Goal: Task Accomplishment & Management: Manage account settings

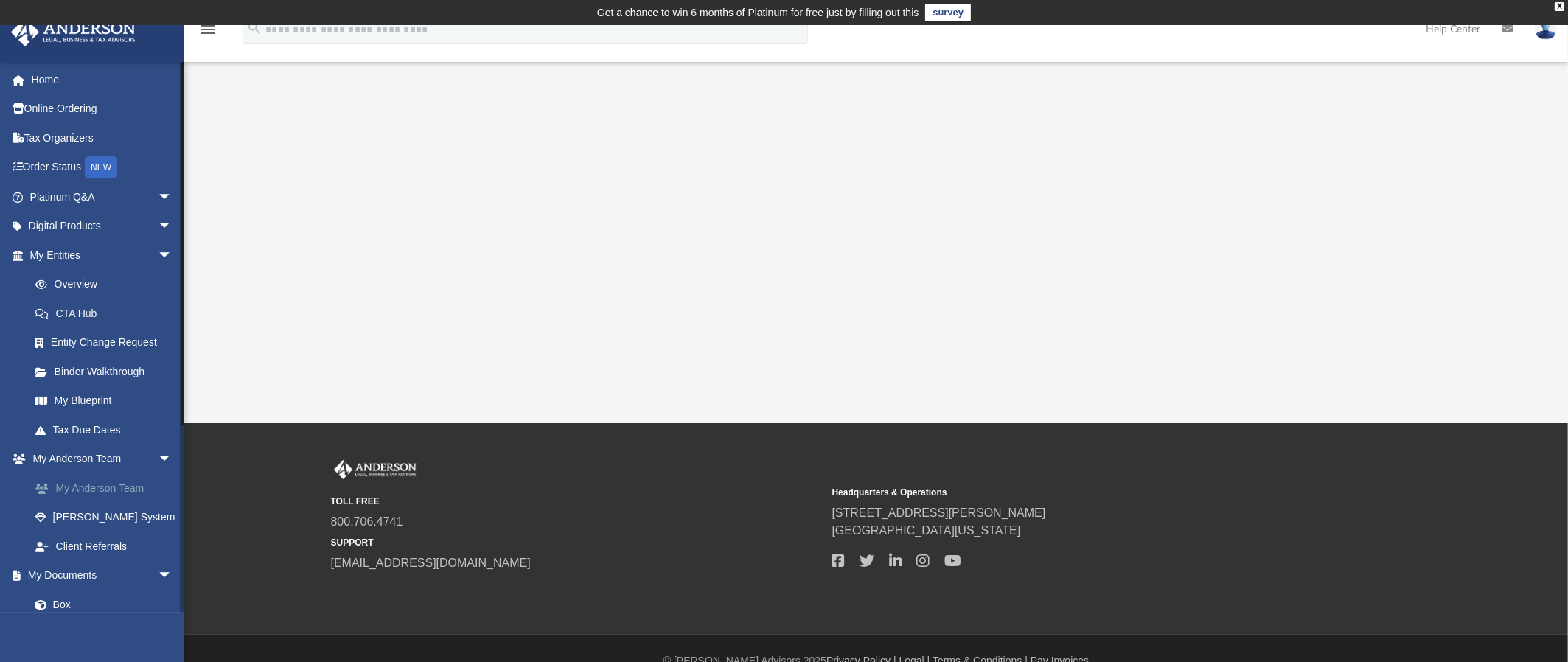
click at [96, 486] on link "My Anderson Team" at bounding box center [107, 487] width 174 height 30
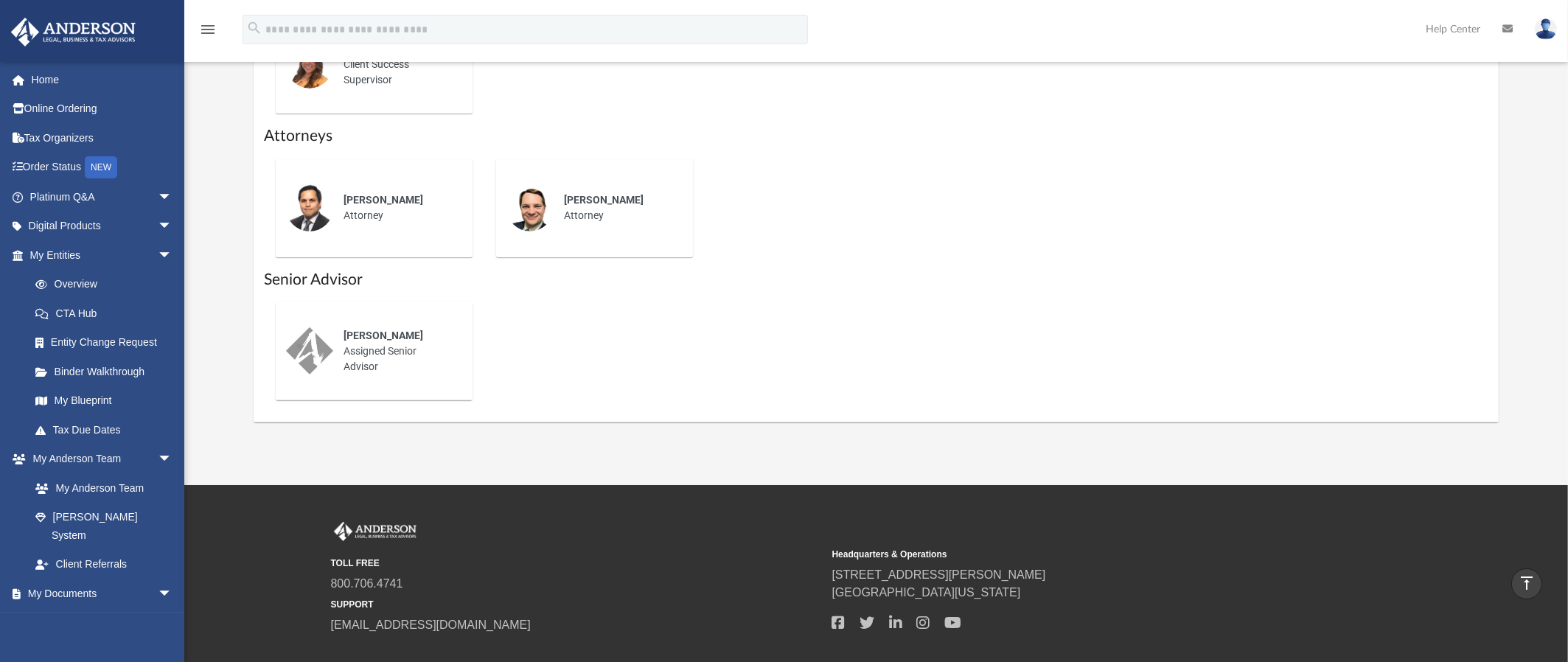
scroll to position [664, 0]
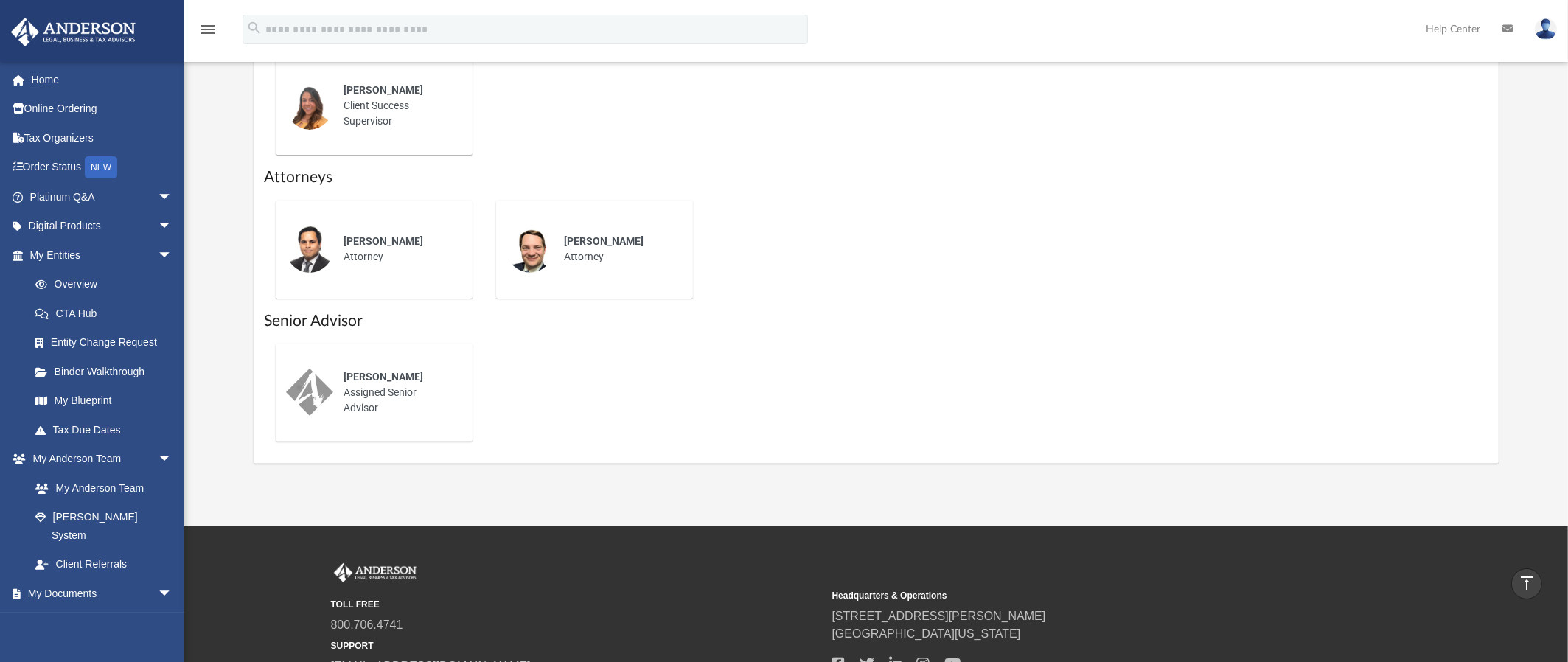
click at [362, 393] on div "Bob Garrow Assigned Senior Advisor" at bounding box center [398, 392] width 129 height 67
drag, startPoint x: 287, startPoint y: 390, endPoint x: 296, endPoint y: 388, distance: 9.2
click at [287, 390] on img at bounding box center [310, 392] width 47 height 47
click at [361, 379] on span "Bob Garrow" at bounding box center [384, 377] width 79 height 12
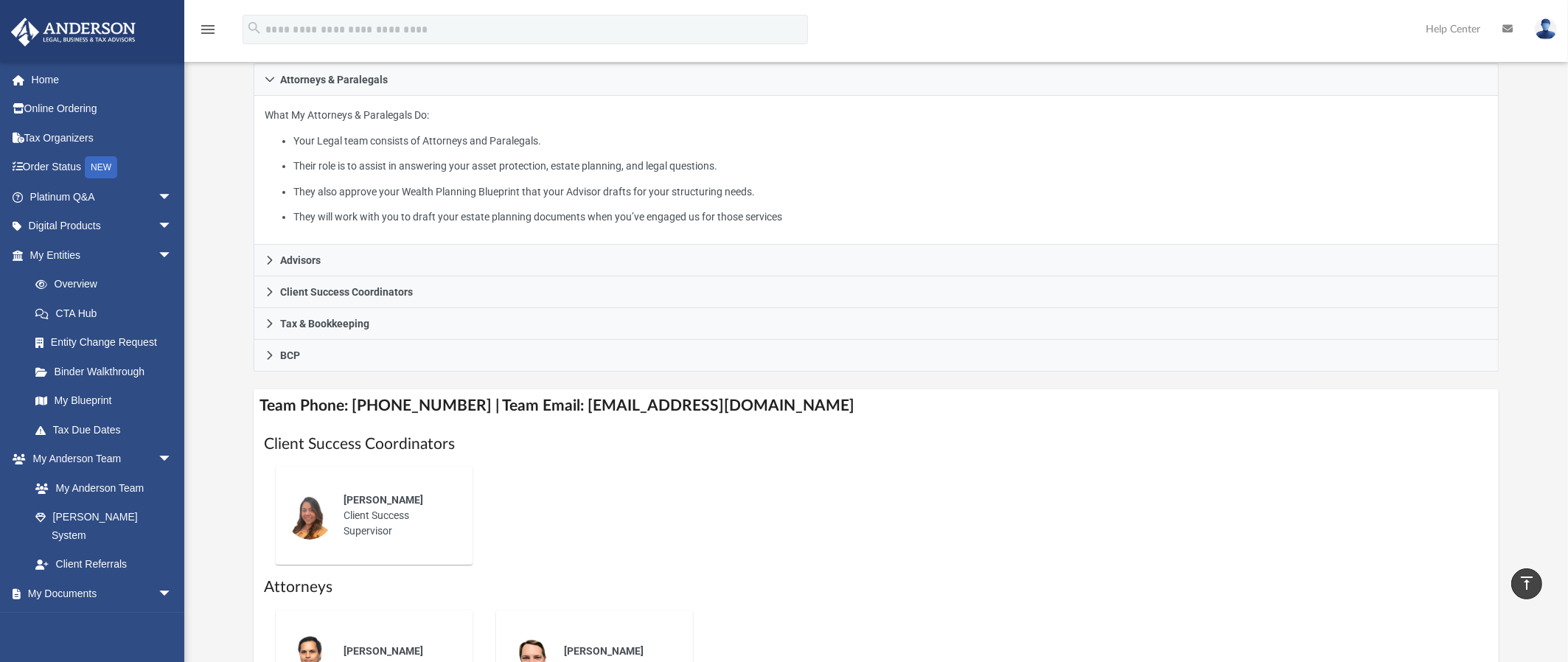
scroll to position [221, 0]
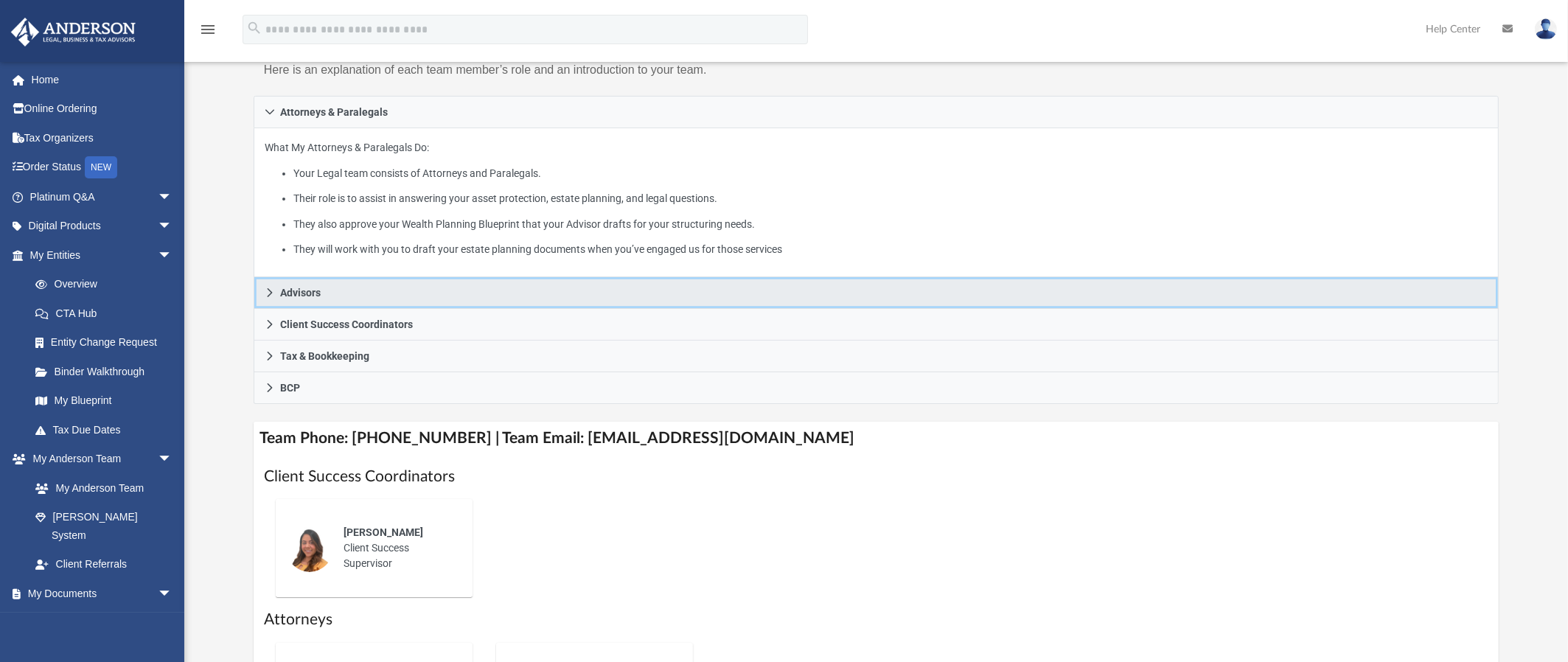
click at [270, 293] on icon at bounding box center [270, 292] width 5 height 8
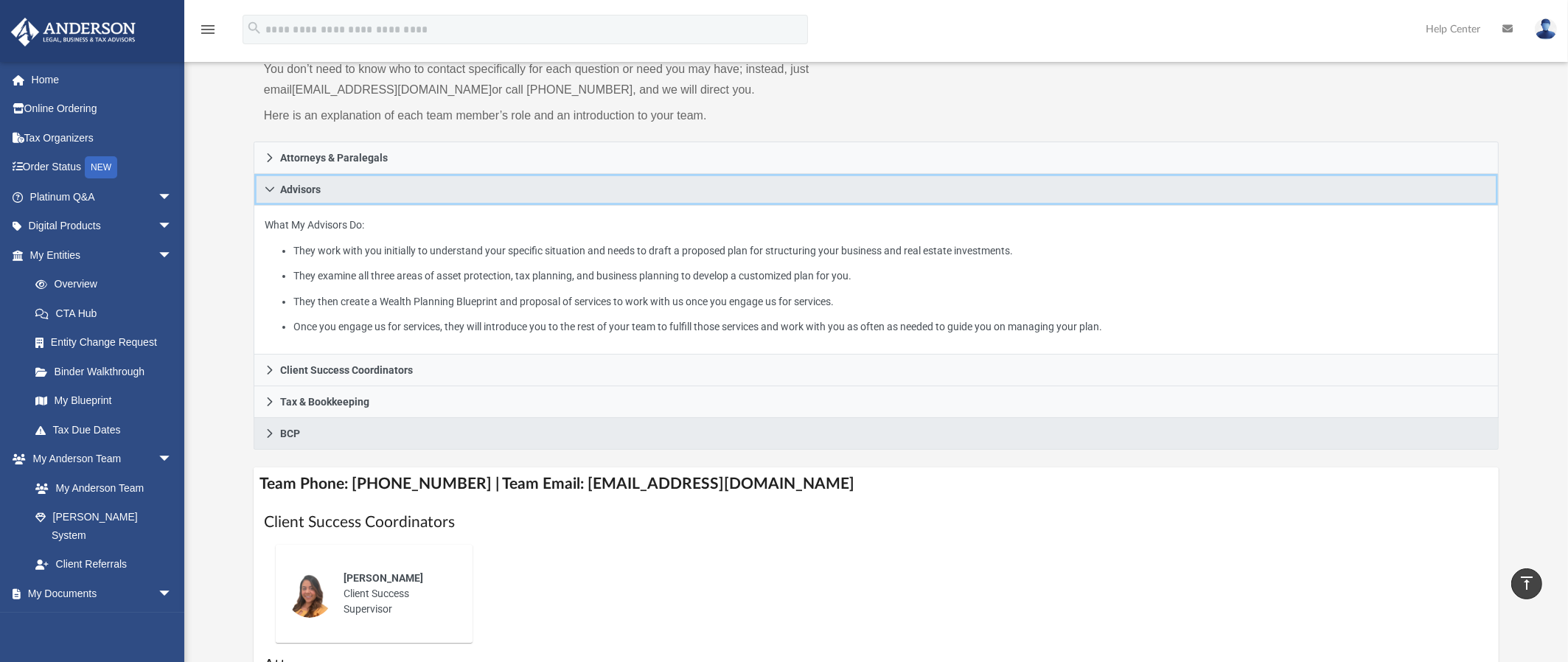
scroll to position [0, 0]
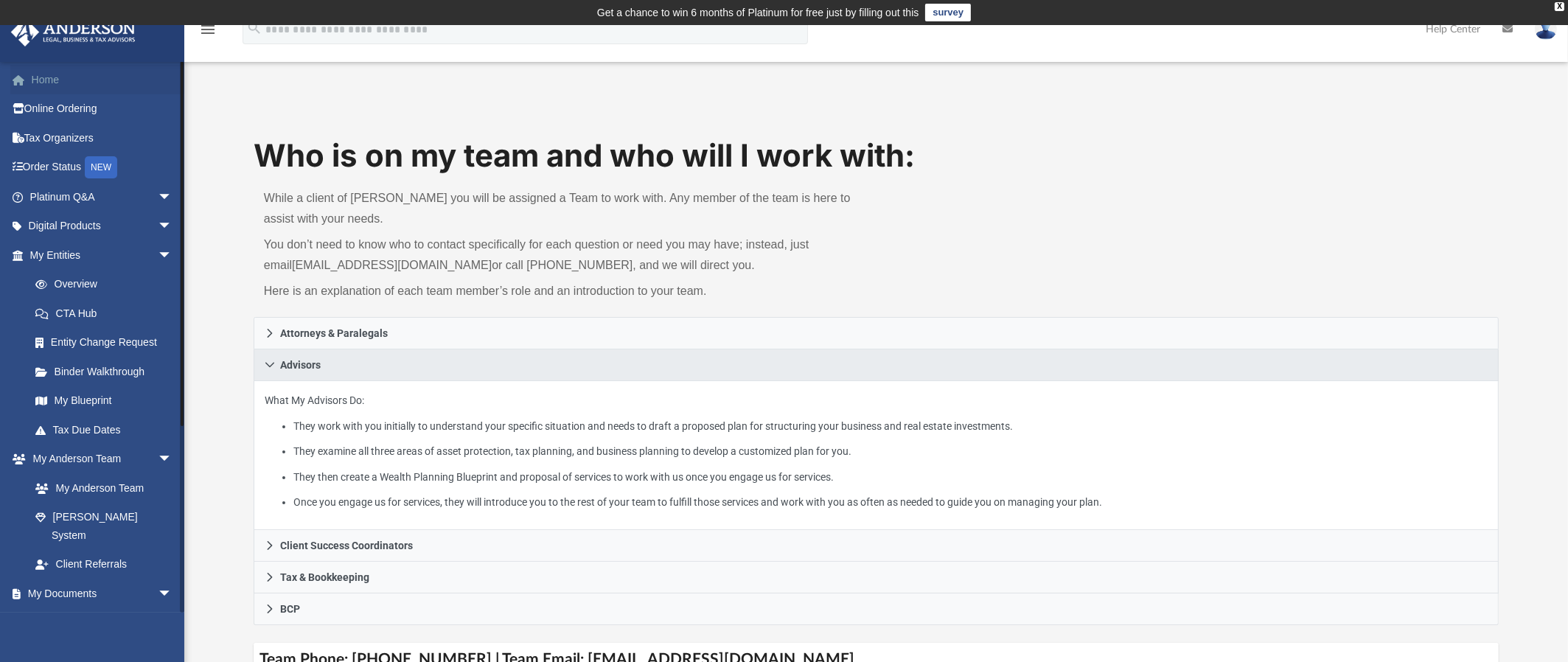
click at [41, 80] on link "Home" at bounding box center [102, 79] width 184 height 30
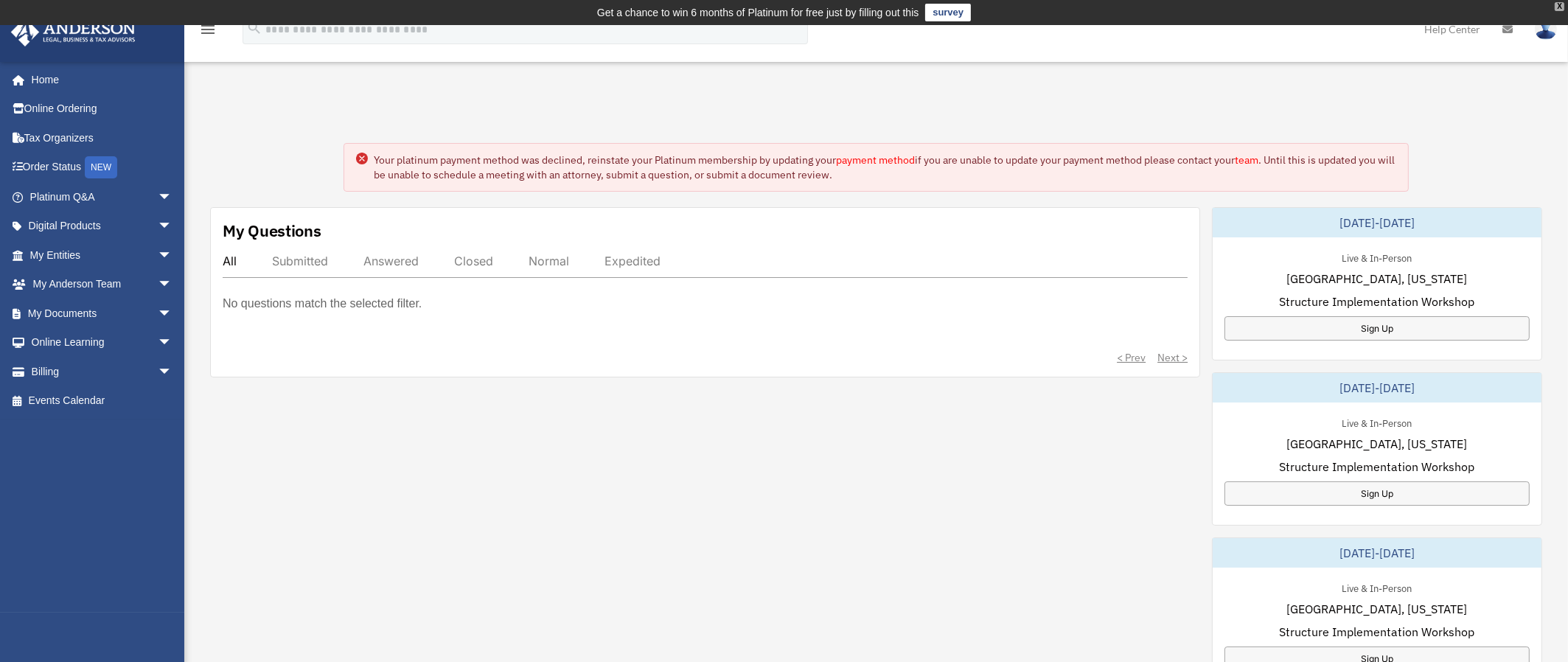
click at [1557, 3] on div "X" at bounding box center [1560, 7] width 9 height 8
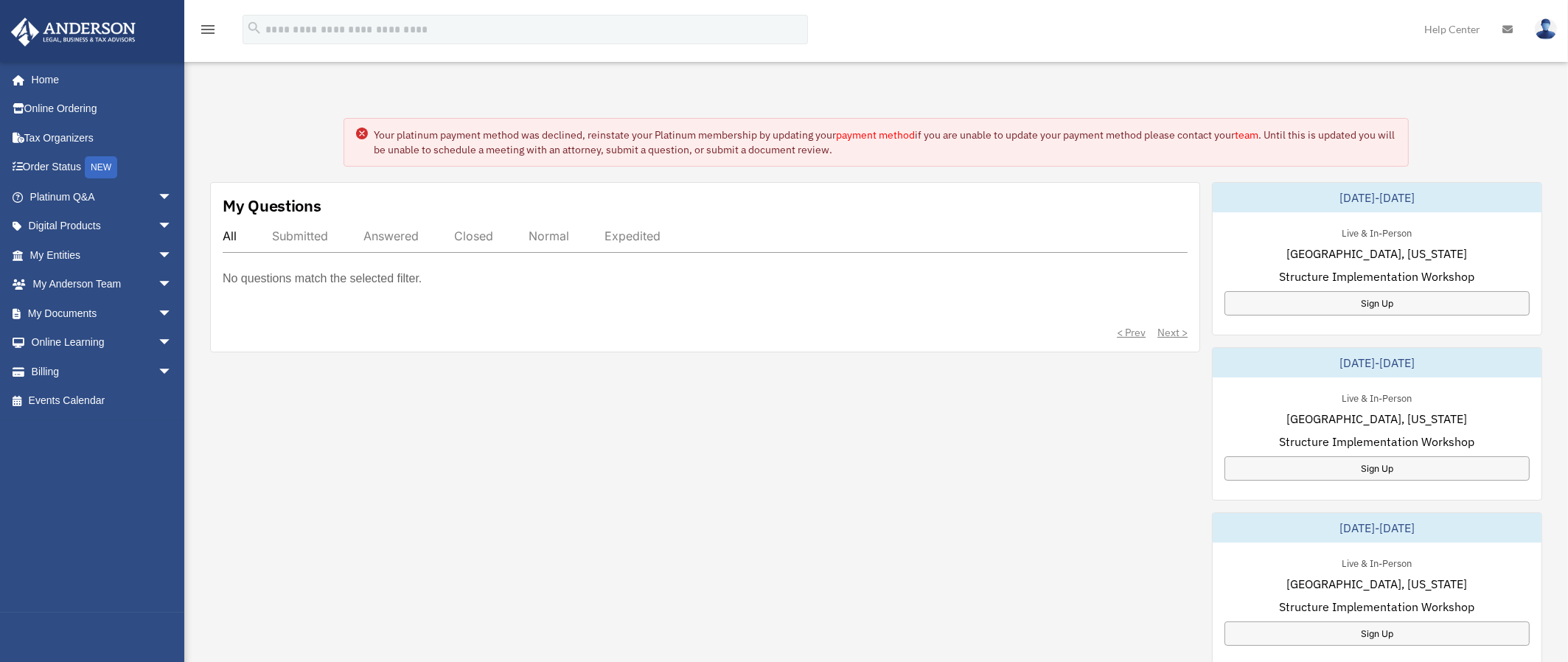
click at [613, 490] on div "My Questions All Submitted Answered Closed Normal Expedited No questions match …" at bounding box center [876, 589] width 1332 height 814
click at [61, 377] on link "Billing arrow_drop_down" at bounding box center [102, 371] width 184 height 30
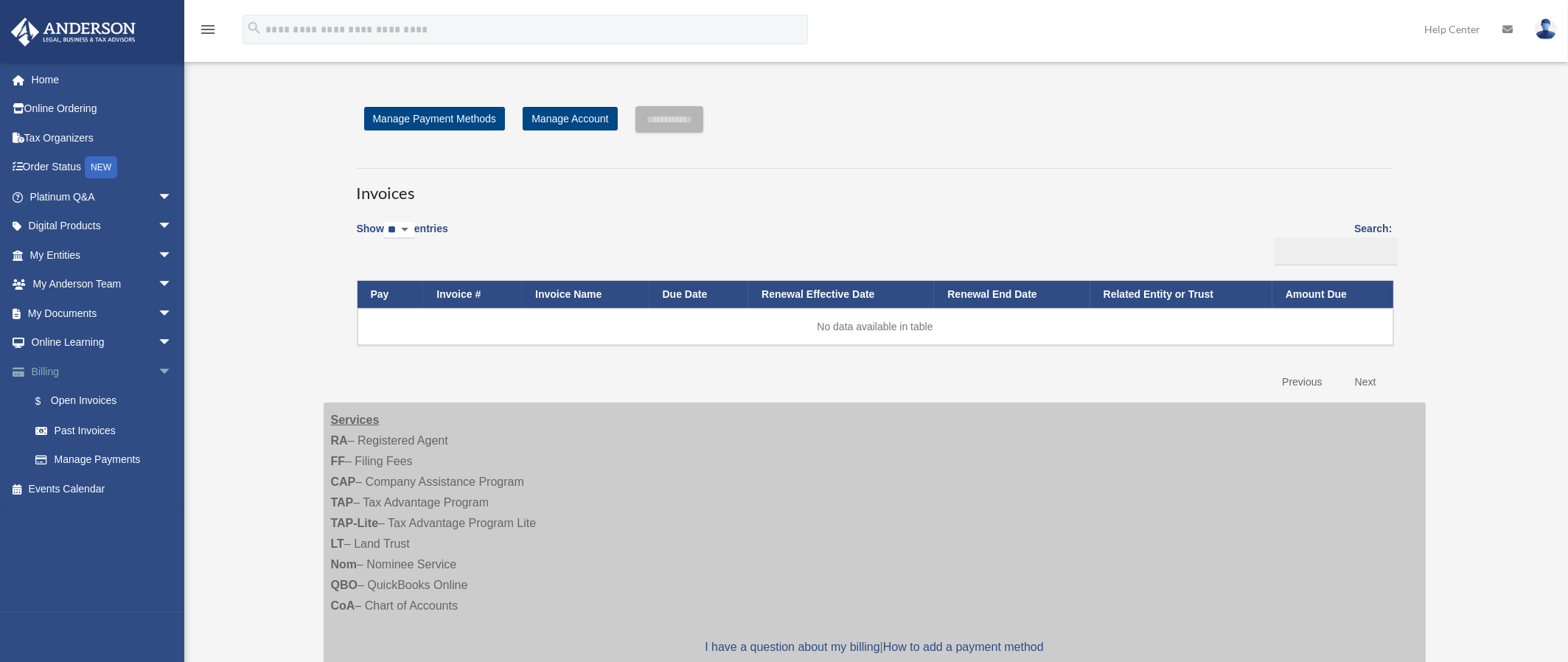
click at [158, 372] on span "arrow_drop_down" at bounding box center [172, 372] width 30 height 30
click at [158, 372] on span "arrow_drop_up" at bounding box center [172, 372] width 30 height 30
click at [58, 398] on link "$ Open Invoices" at bounding box center [107, 401] width 174 height 30
click at [104, 428] on link "Past Invoices" at bounding box center [107, 430] width 174 height 30
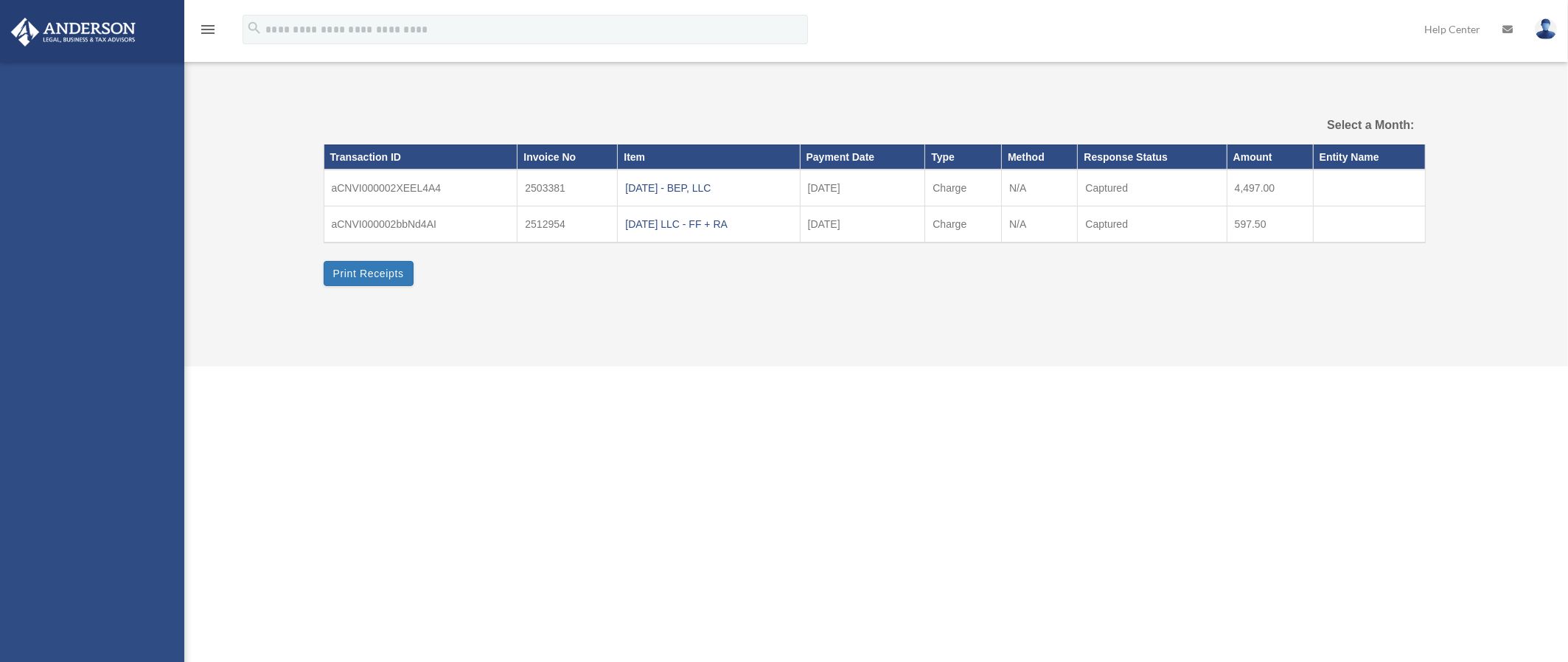
select select
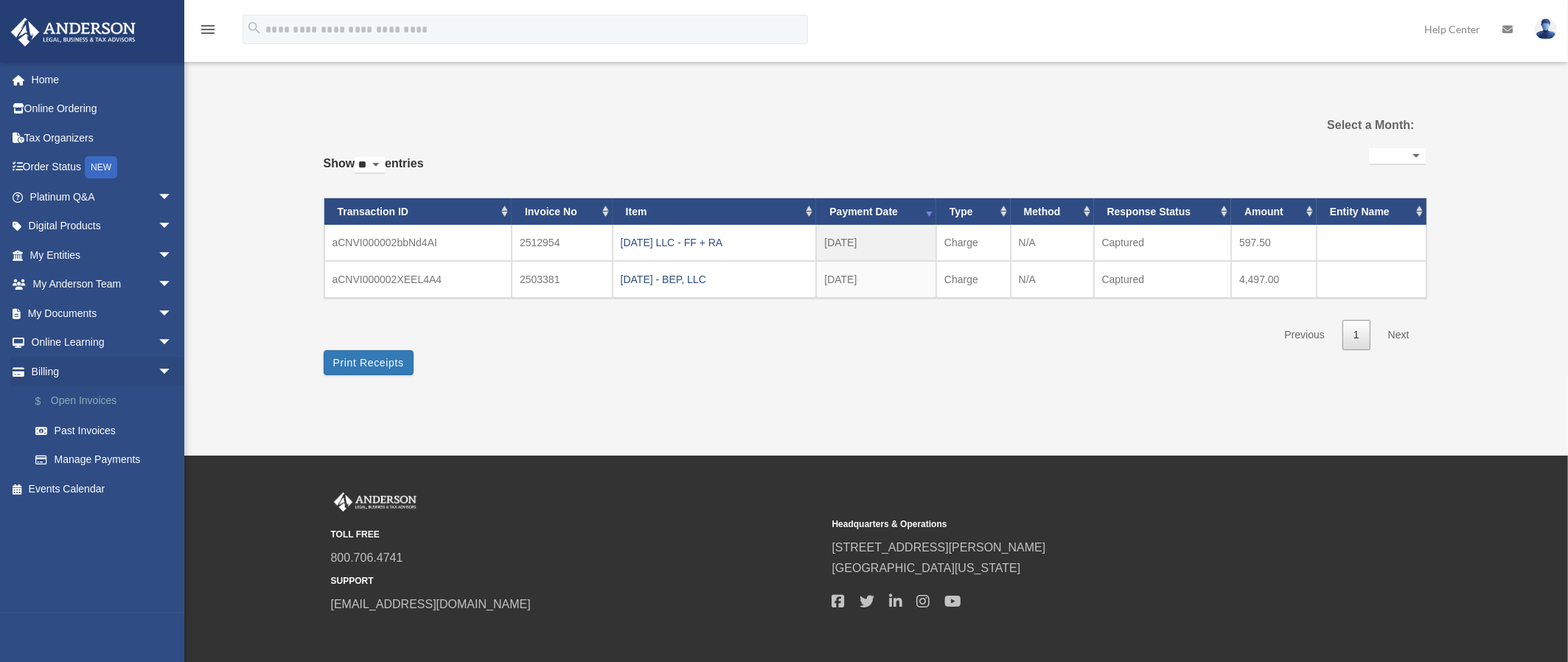
click at [94, 402] on link "$ Open Invoices" at bounding box center [107, 401] width 174 height 30
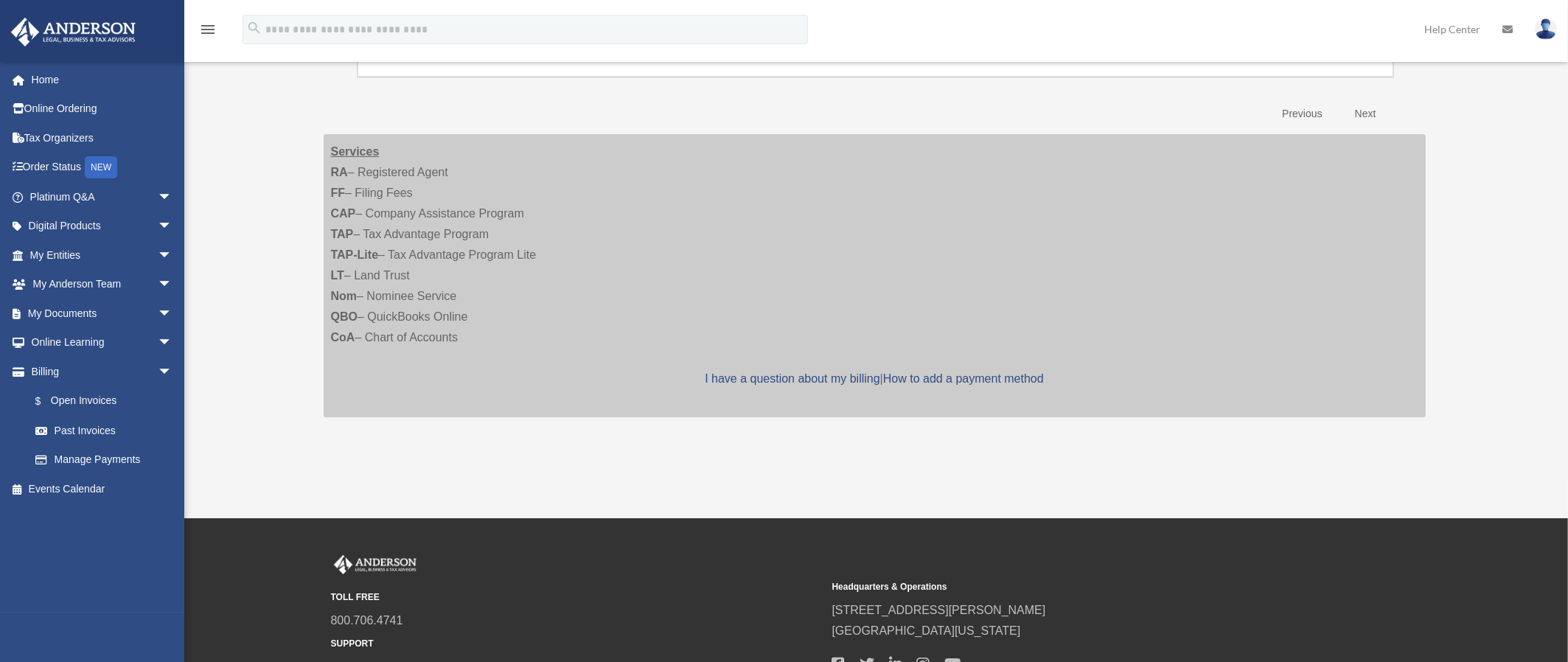
scroll to position [295, 0]
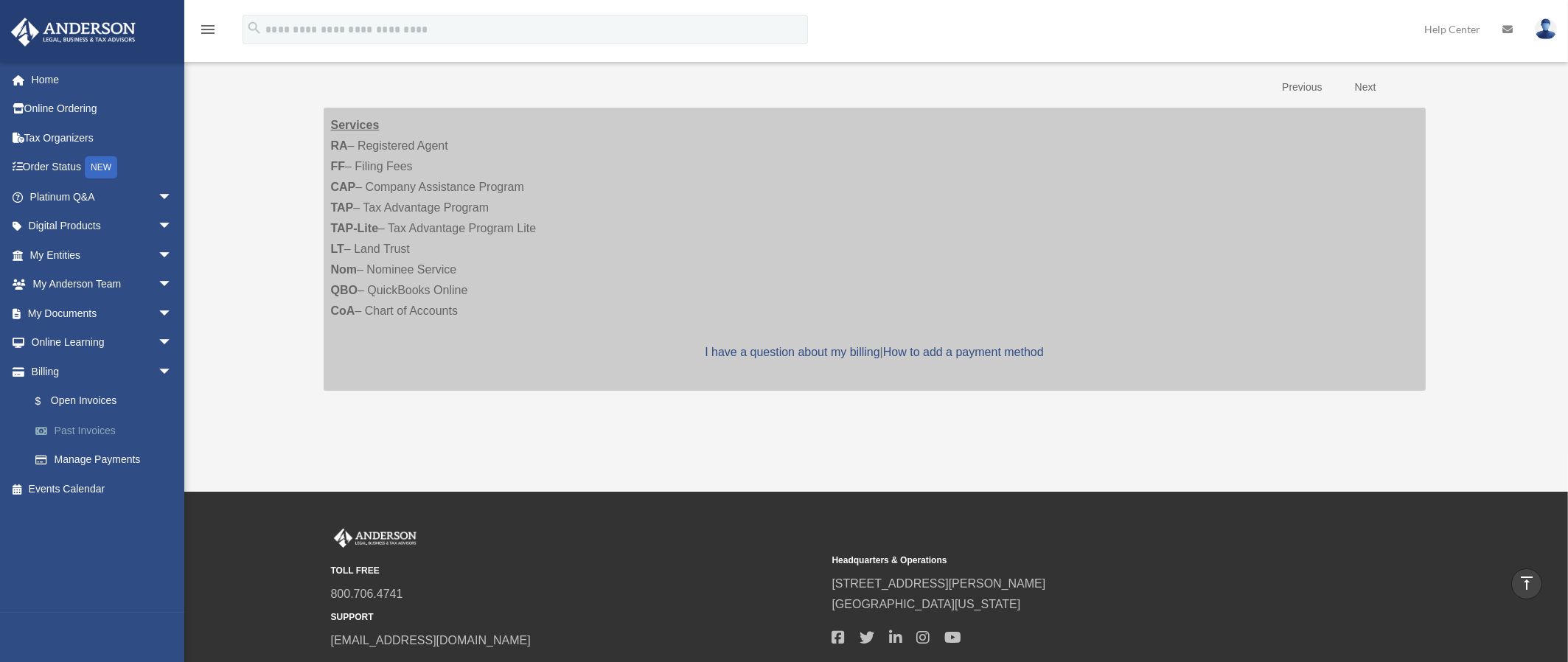
click at [77, 431] on link "Past Invoices" at bounding box center [107, 430] width 174 height 30
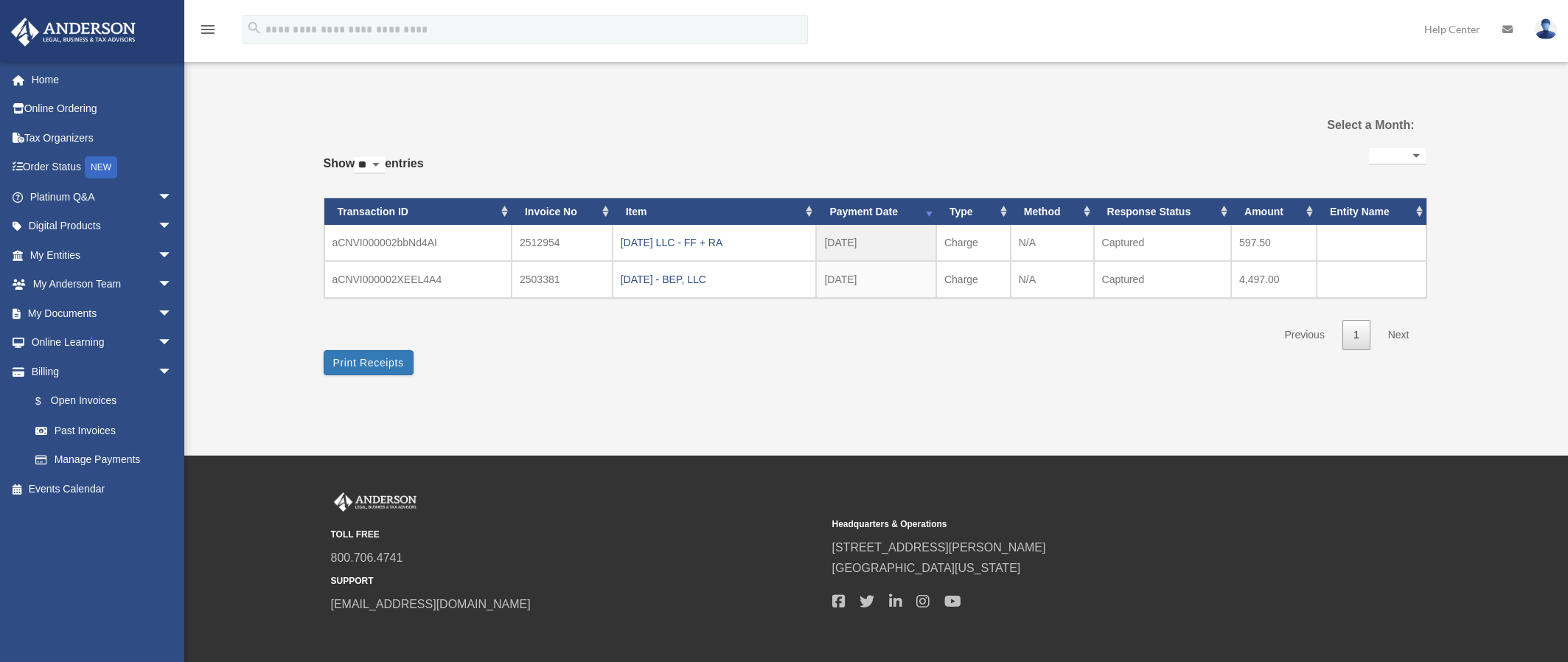
select select
click at [71, 460] on link "Manage Payments" at bounding box center [107, 459] width 174 height 30
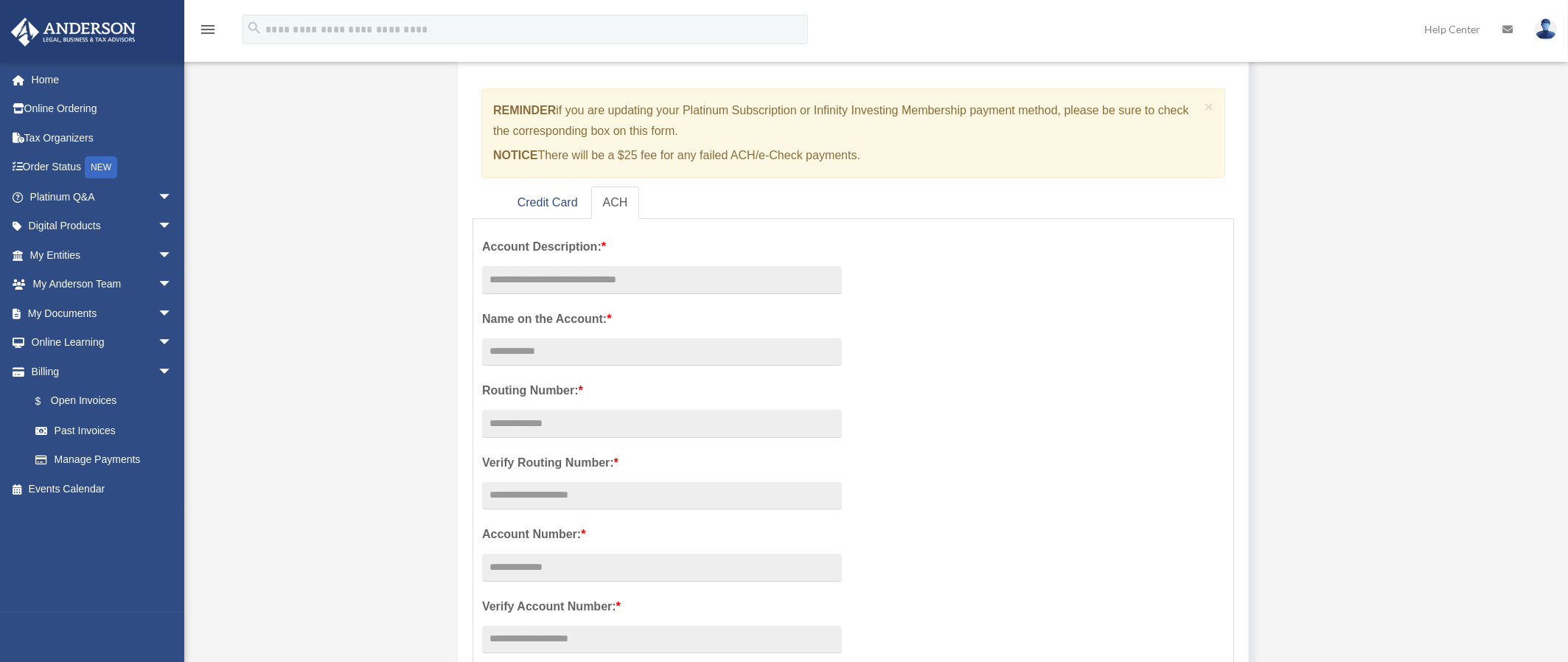
scroll to position [148, 0]
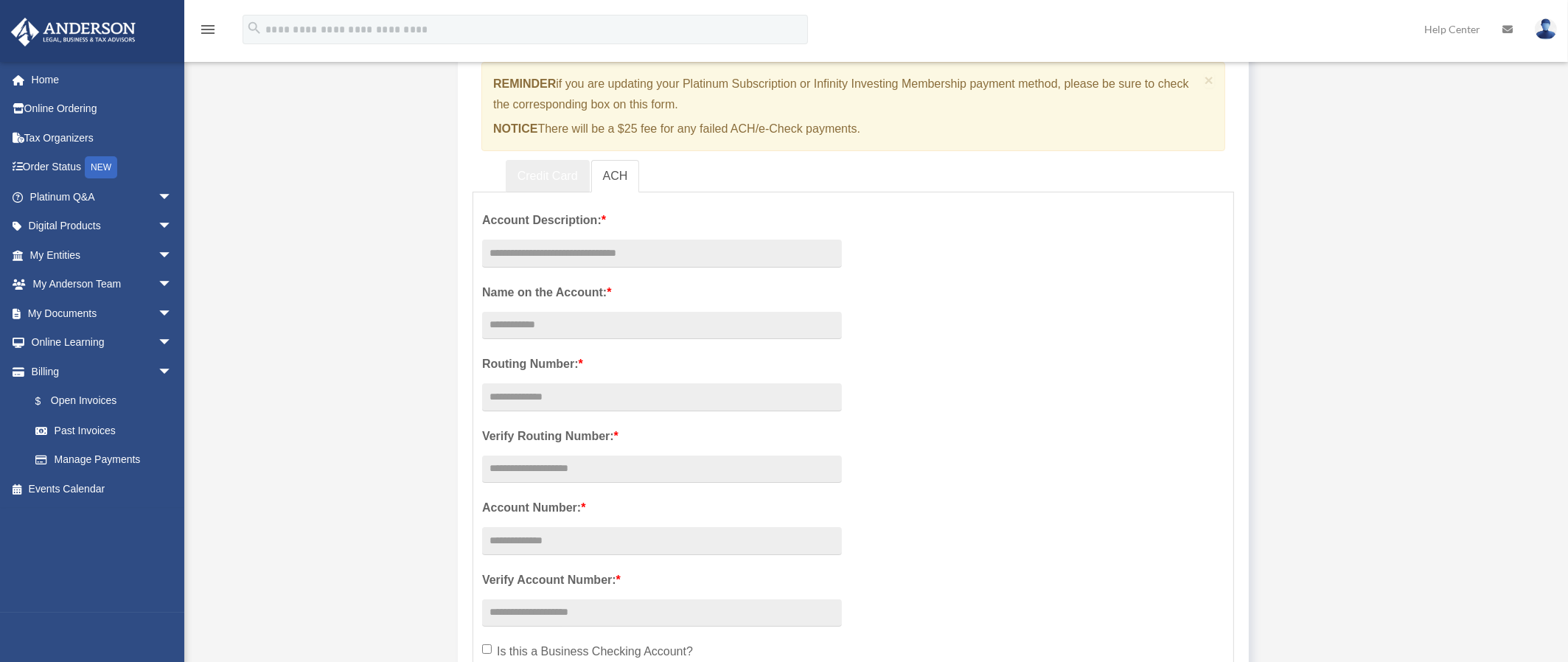
click at [550, 176] on link "Credit Card" at bounding box center [548, 176] width 84 height 33
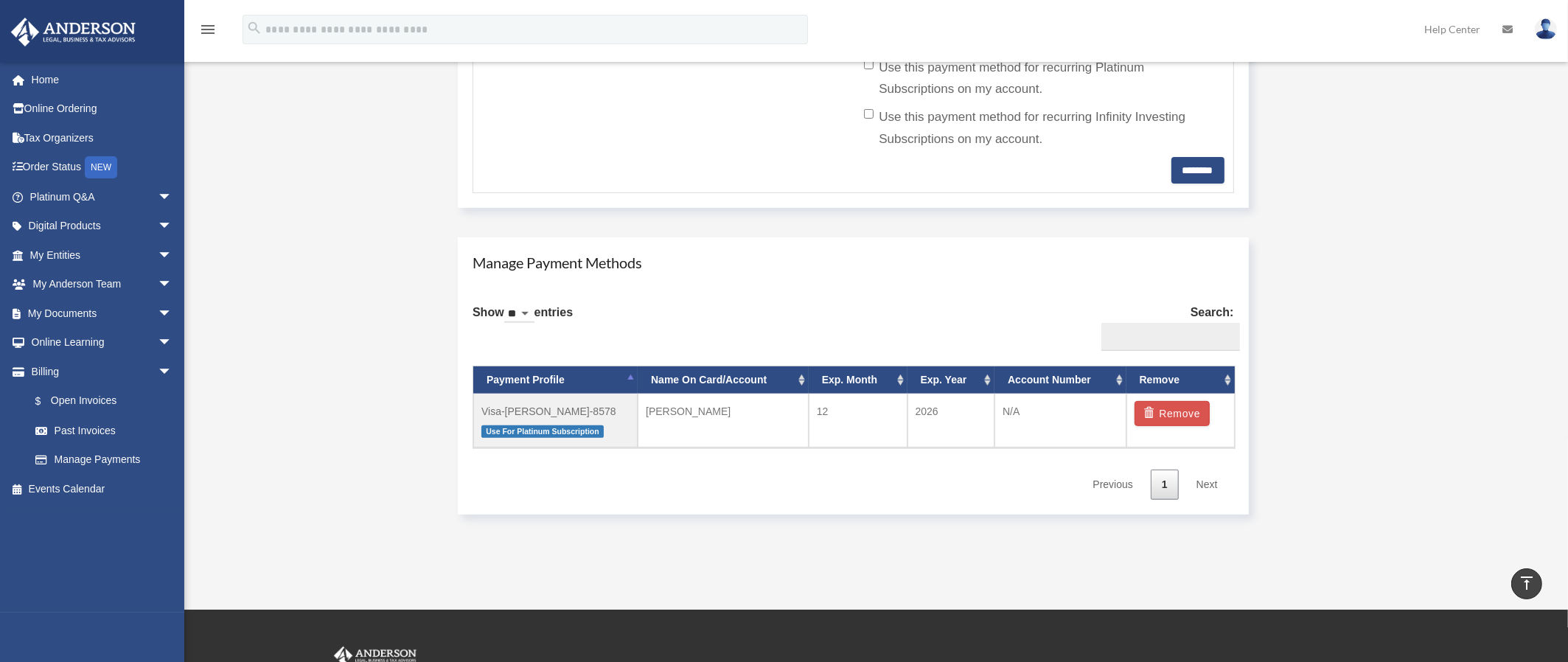
scroll to position [685, 0]
click at [821, 410] on td "12" at bounding box center [858, 420] width 99 height 55
click at [973, 411] on td "2026" at bounding box center [951, 420] width 88 height 55
click at [1039, 408] on td "N/A" at bounding box center [1060, 420] width 132 height 55
drag, startPoint x: 1158, startPoint y: 415, endPoint x: 678, endPoint y: 461, distance: 482.2
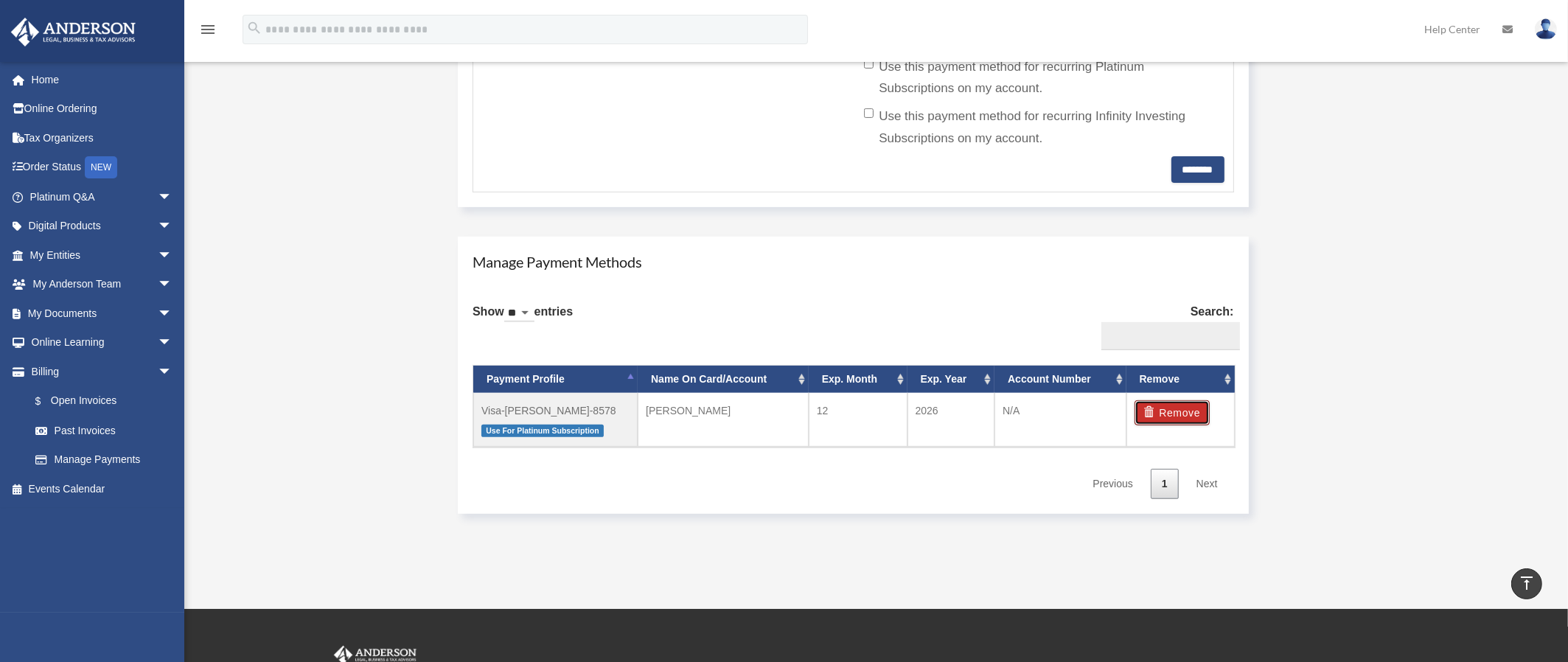
click at [755, 477] on div "Show ** ** ** *** entries Search: Payment Profile Name On Card/Account Exp. Mon…" at bounding box center [853, 396] width 762 height 206
click at [575, 430] on span "Use For Platinum Subscription" at bounding box center [542, 431] width 122 height 13
click at [1168, 418] on button "Remove" at bounding box center [1173, 413] width 76 height 25
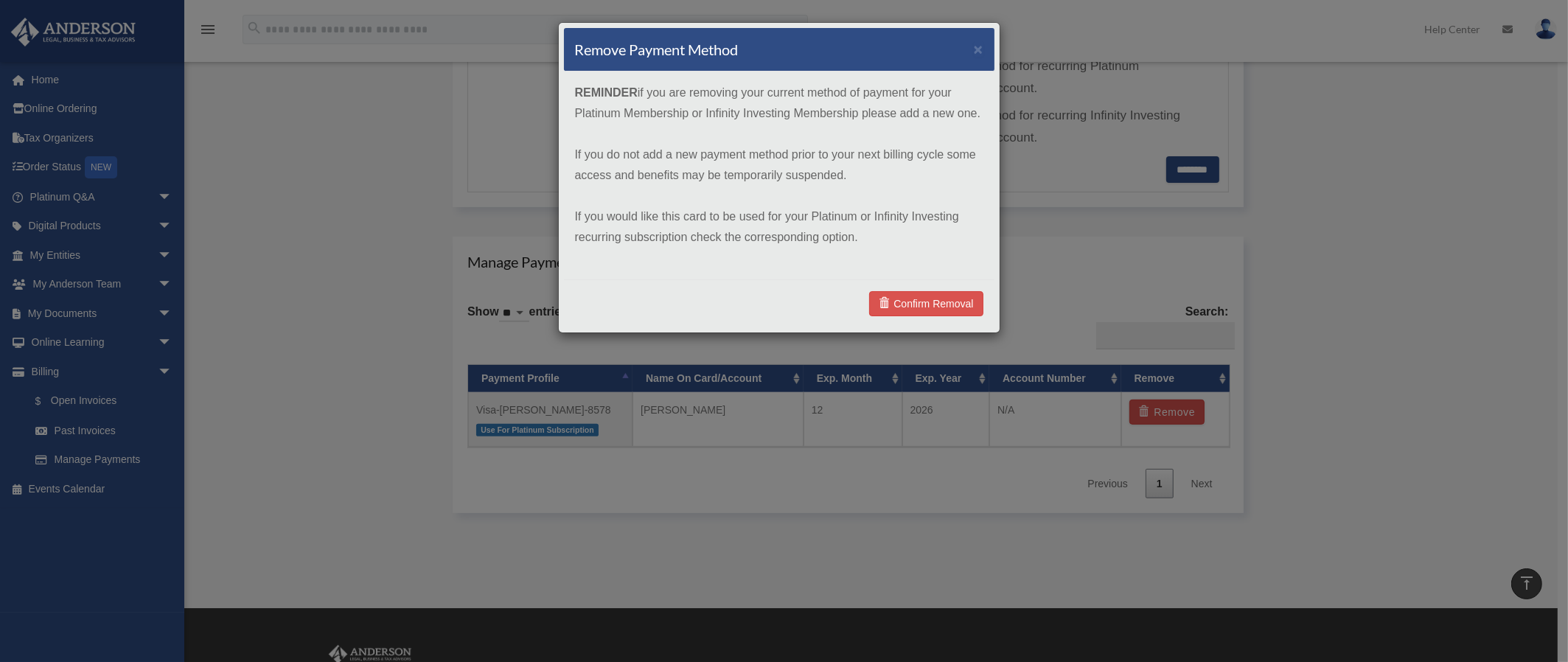
click at [973, 46] on div "Remove Payment Method ×" at bounding box center [780, 49] width 431 height 43
click at [977, 50] on button "×" at bounding box center [978, 49] width 9 height 15
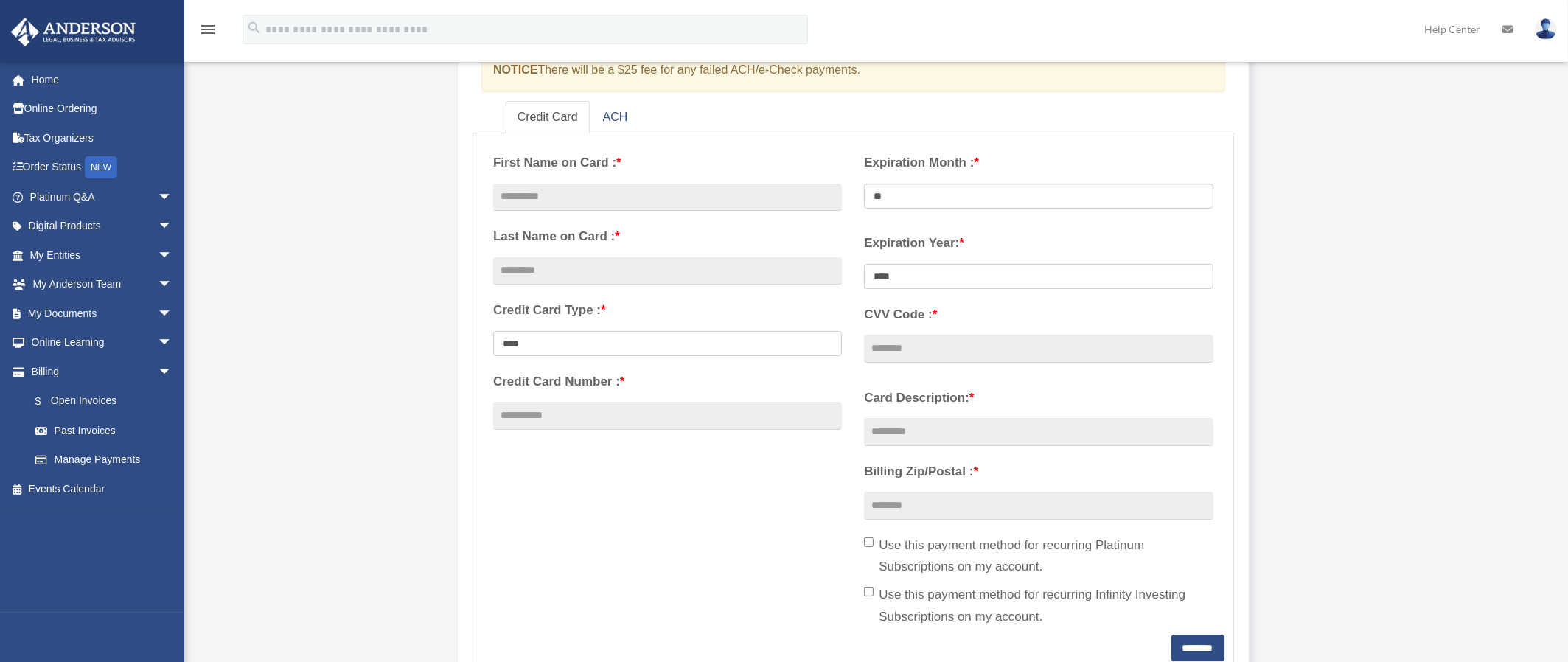
scroll to position [221, 0]
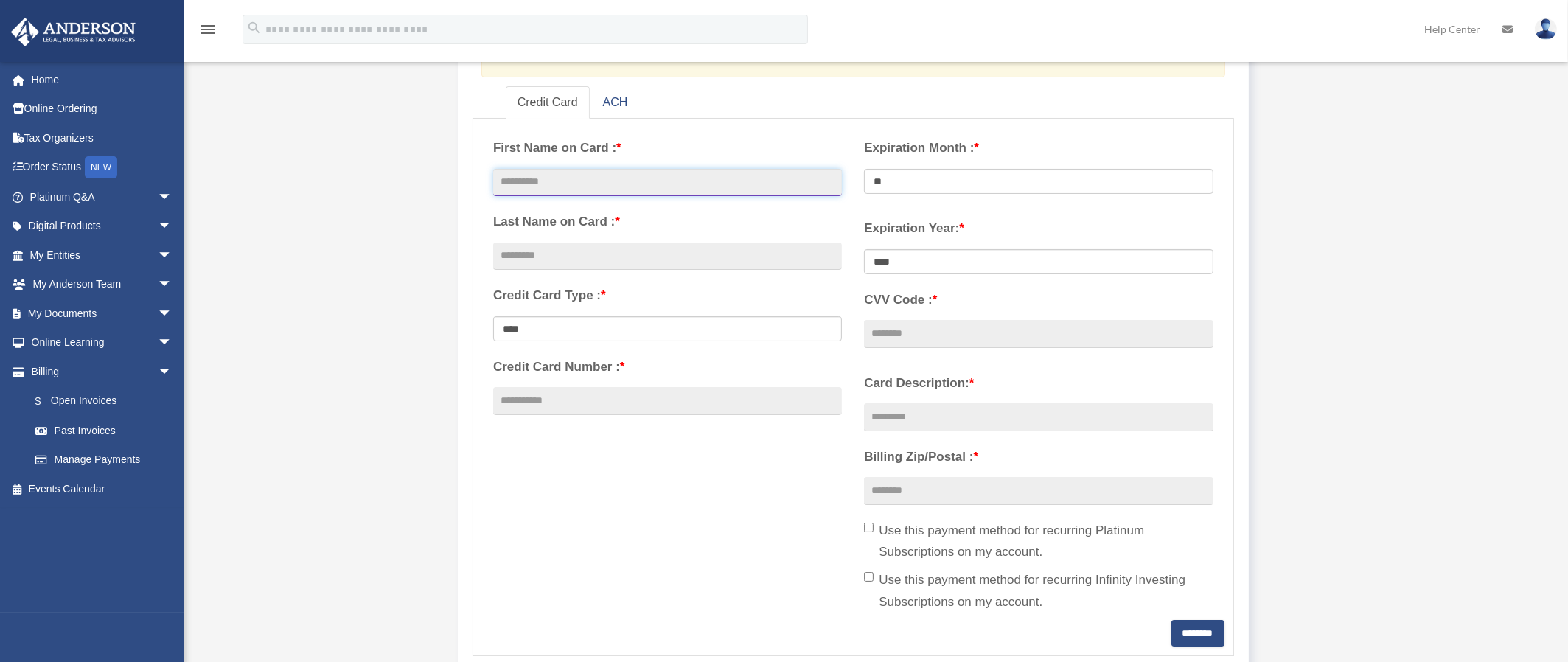
click at [520, 182] on input "text" at bounding box center [667, 182] width 349 height 28
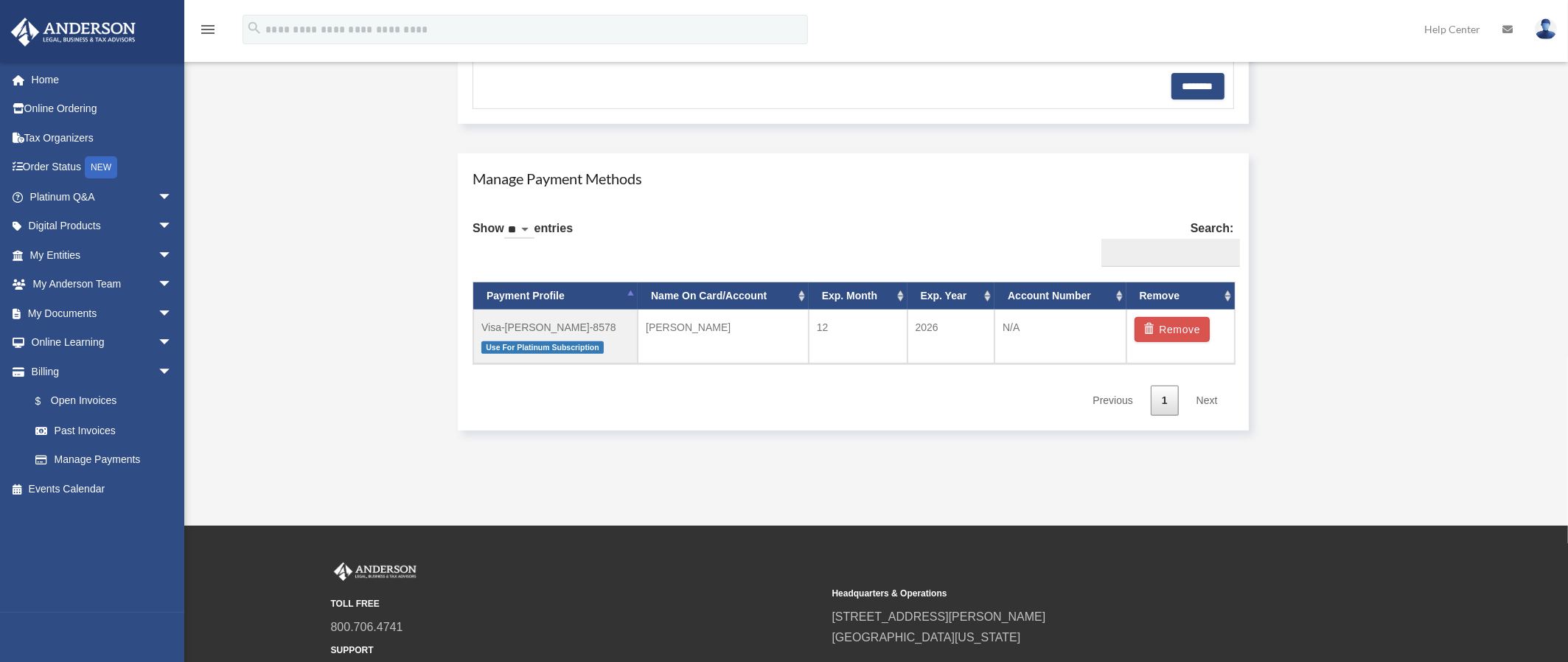
scroll to position [737, 0]
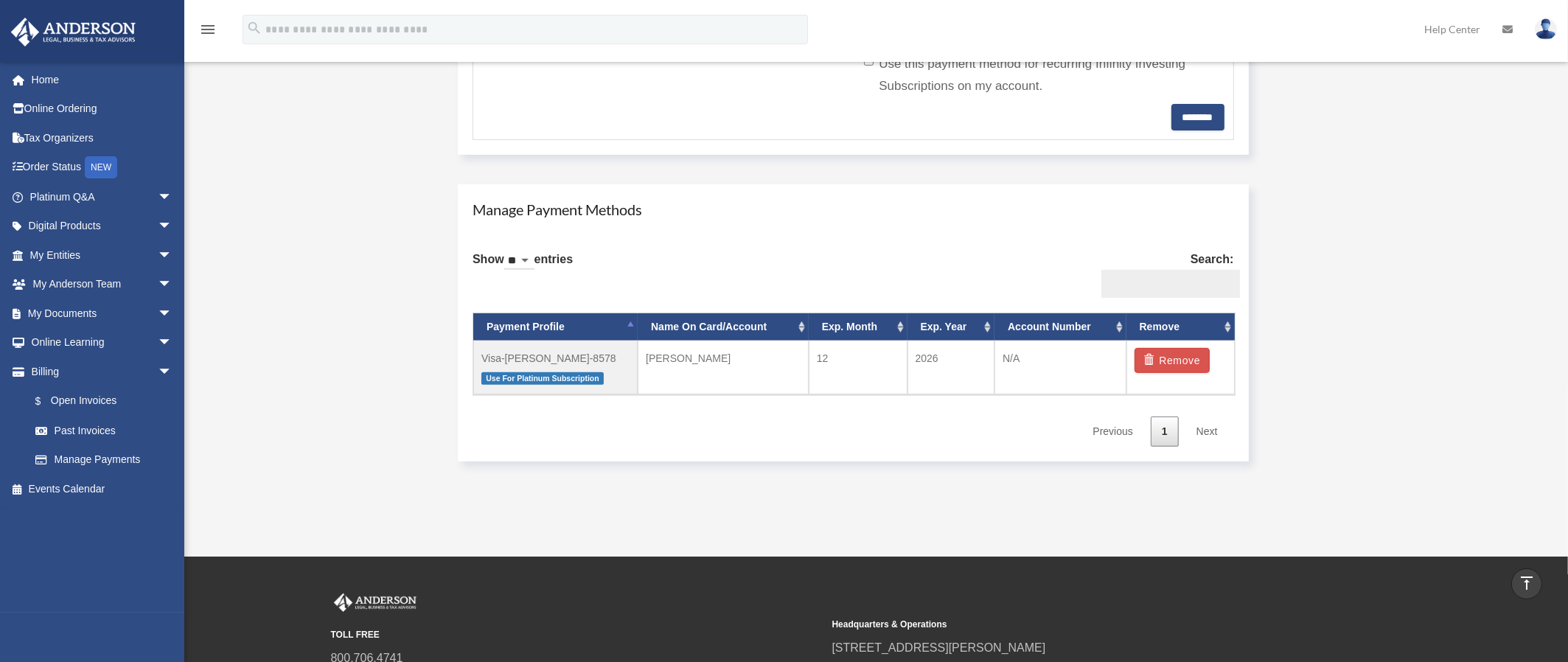
click at [1145, 275] on input "Search:" at bounding box center [1171, 283] width 139 height 28
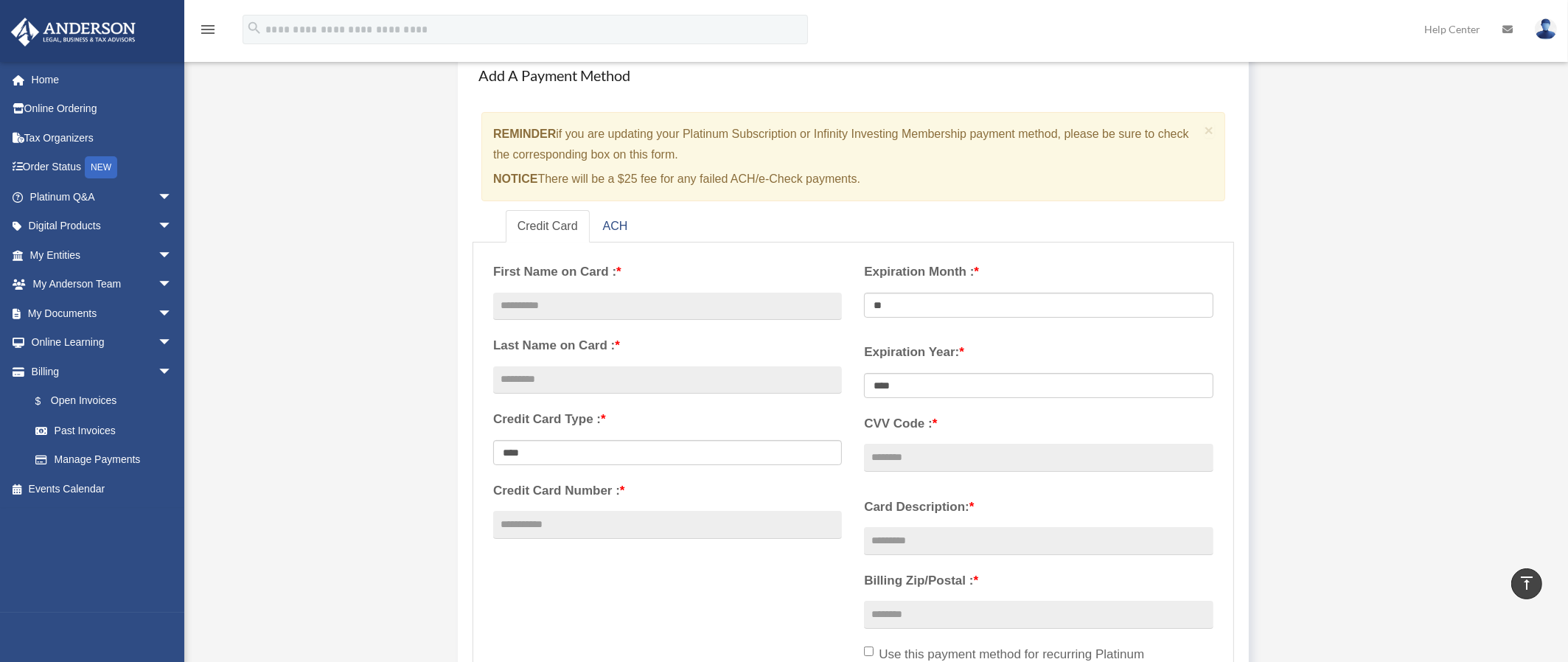
scroll to position [0, 0]
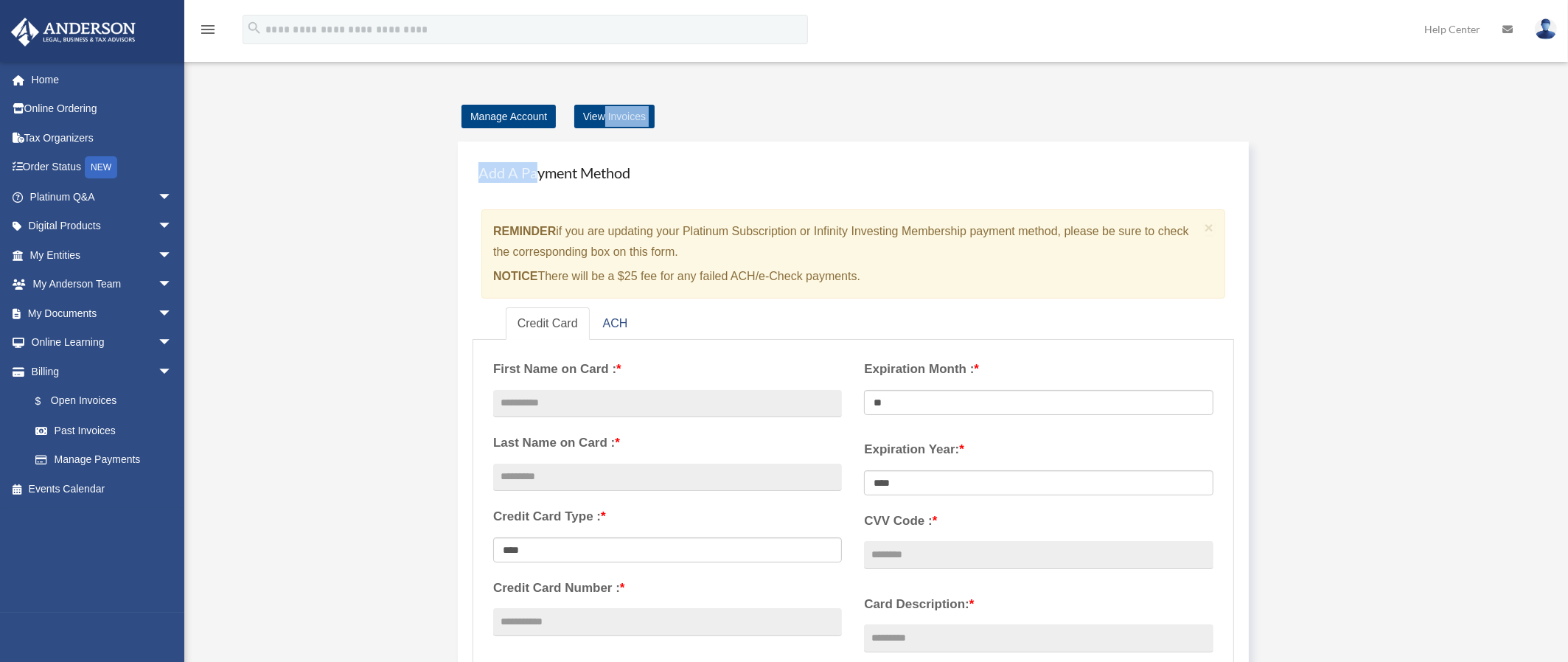
drag, startPoint x: 605, startPoint y: 113, endPoint x: 539, endPoint y: 165, distance: 84.0
click at [520, 115] on link "Manage Account" at bounding box center [509, 117] width 95 height 24
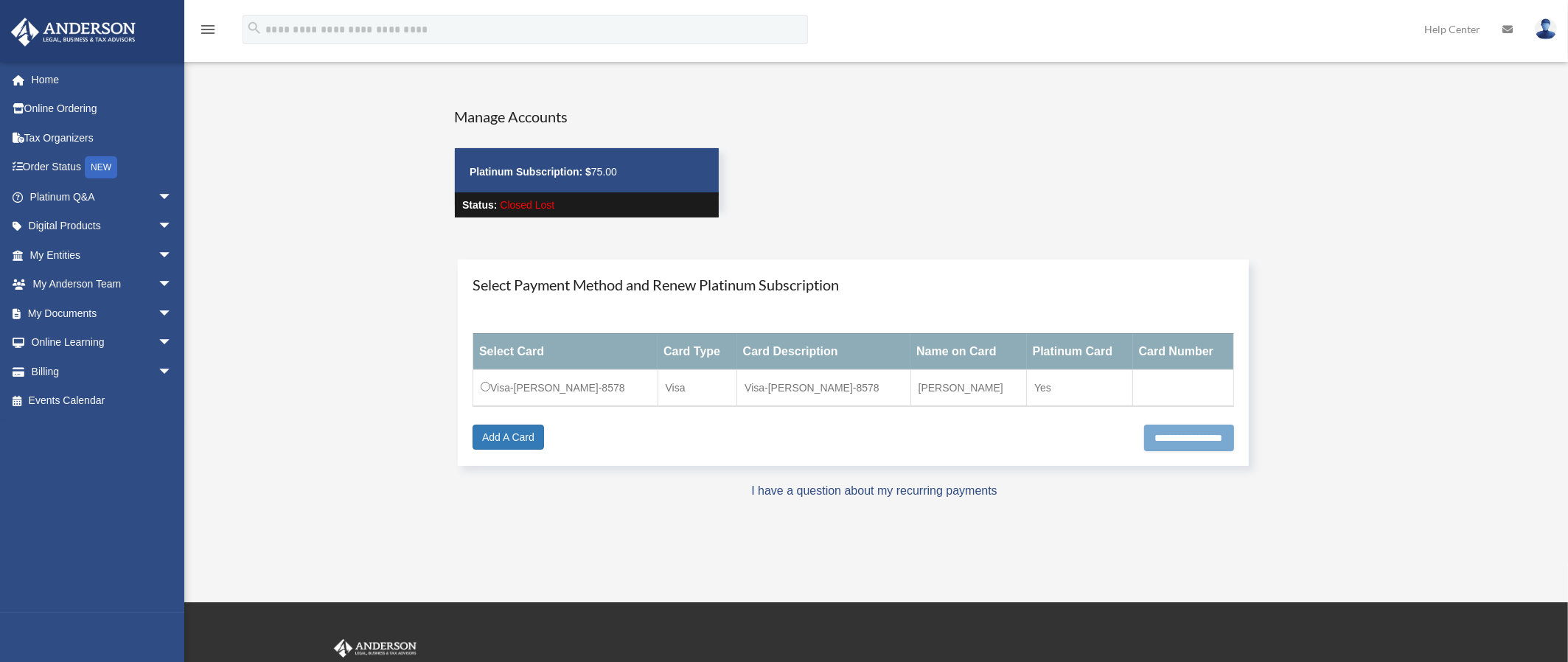
click at [1180, 440] on input "**********" at bounding box center [1190, 437] width 90 height 26
click at [799, 367] on th "Card Description" at bounding box center [825, 351] width 174 height 36
click at [1146, 437] on input "**********" at bounding box center [1190, 437] width 90 height 26
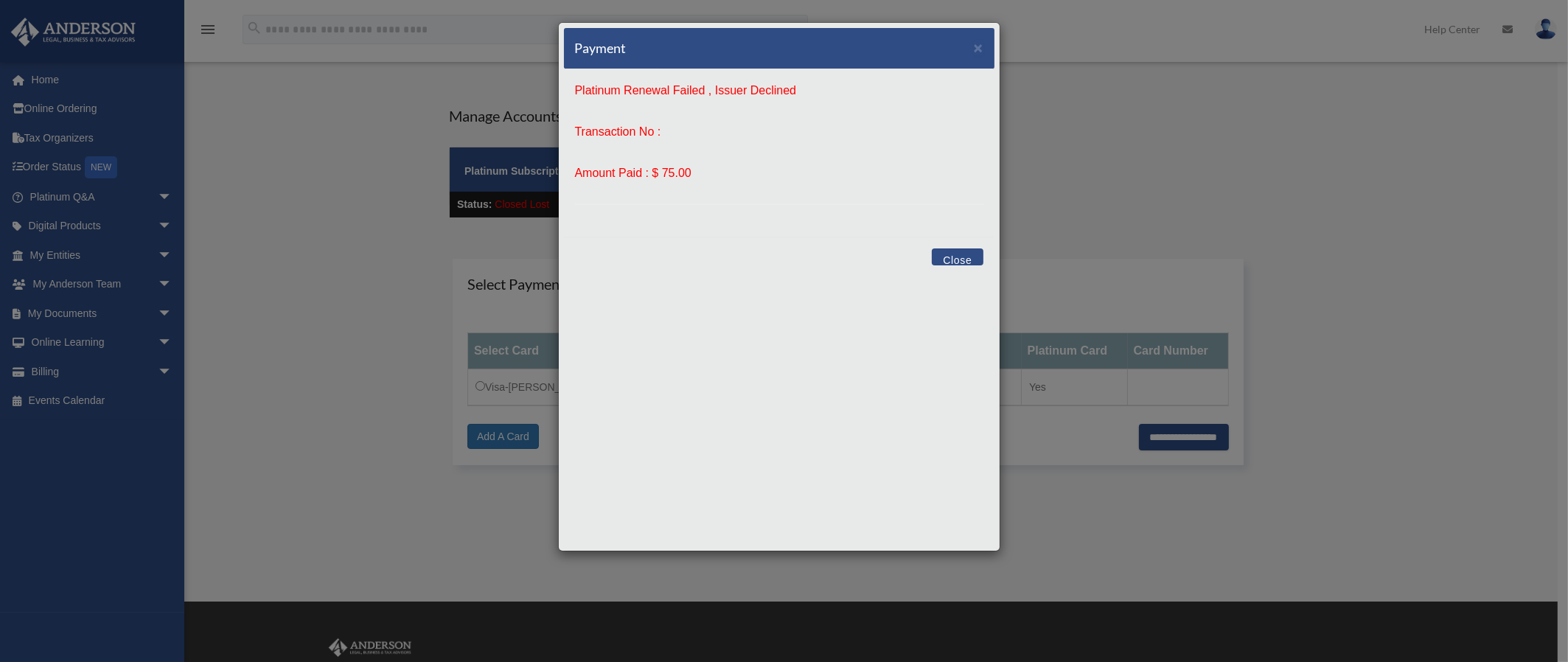
click at [973, 258] on button "Close" at bounding box center [957, 257] width 51 height 17
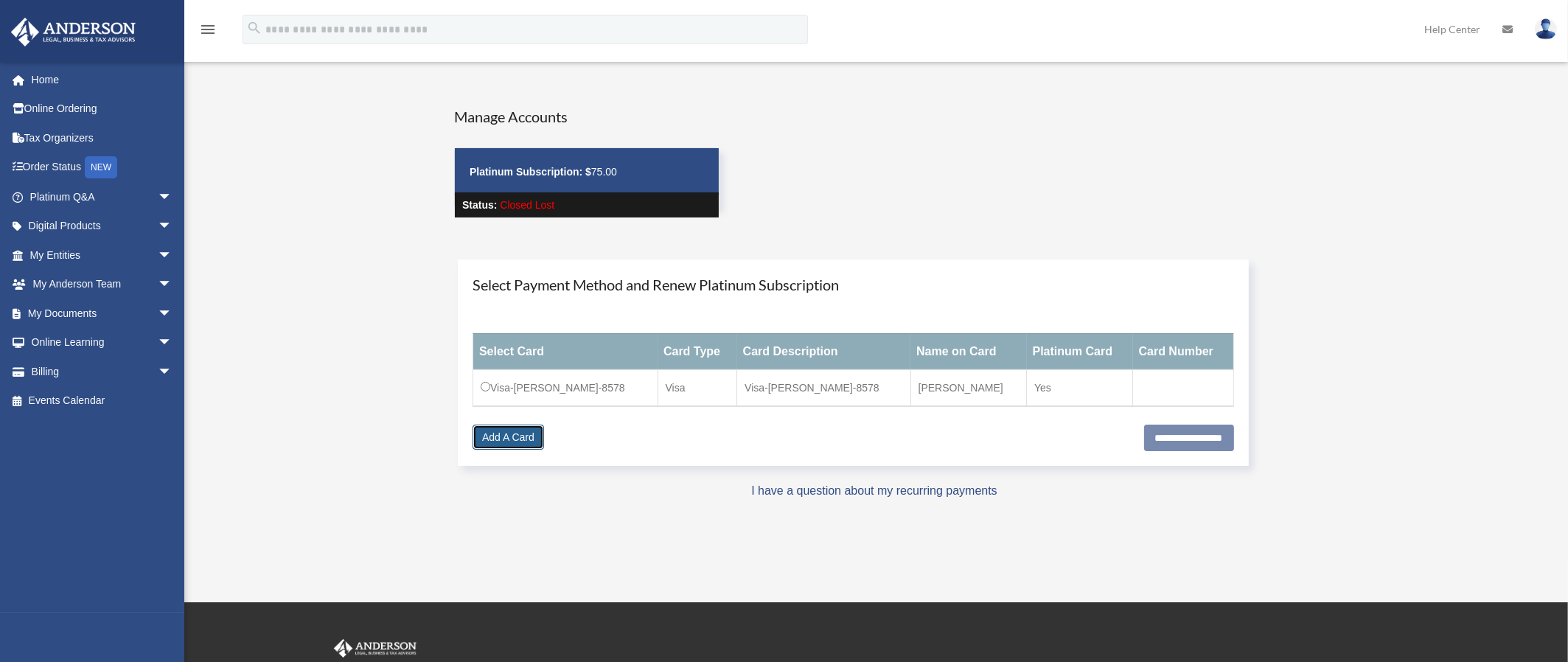
click at [491, 433] on link "Add A Card" at bounding box center [508, 437] width 72 height 25
click at [501, 433] on link "Add A Card" at bounding box center [508, 437] width 72 height 25
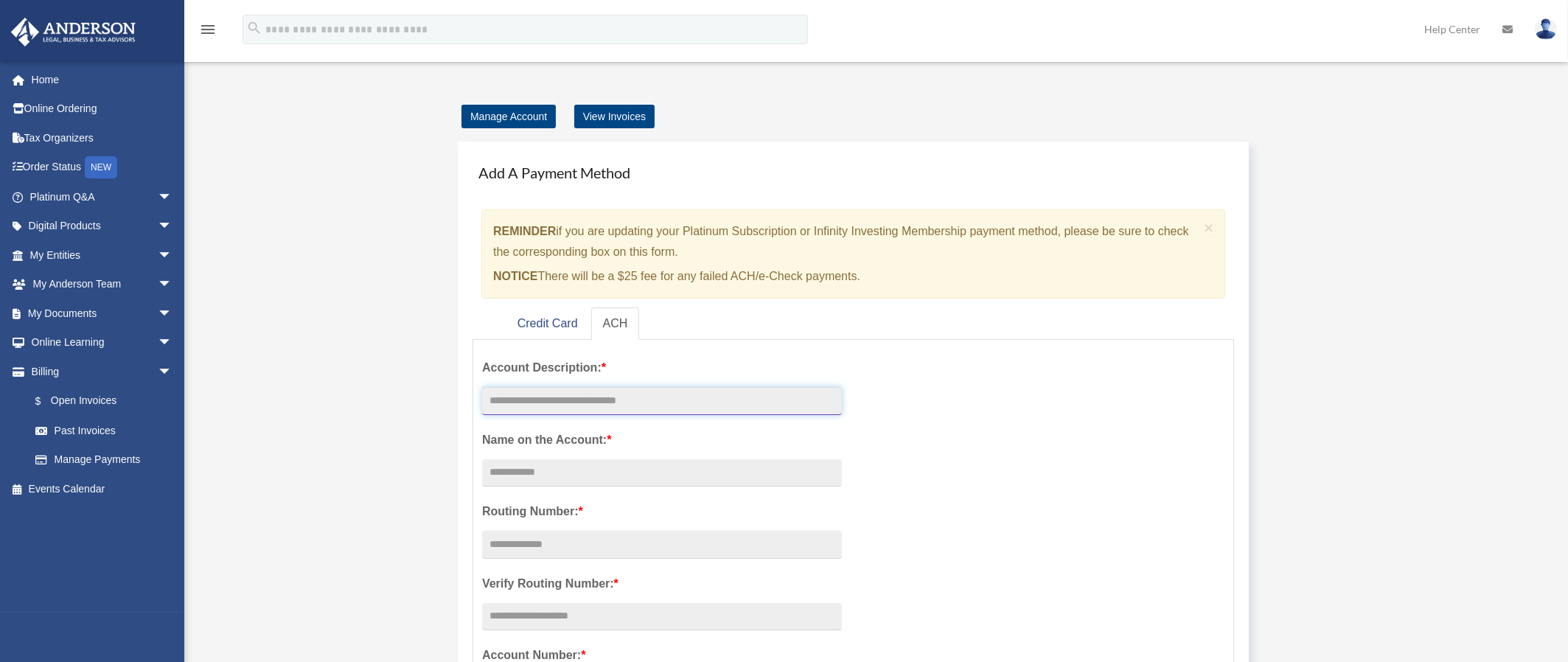
click at [623, 397] on input "text" at bounding box center [662, 400] width 360 height 28
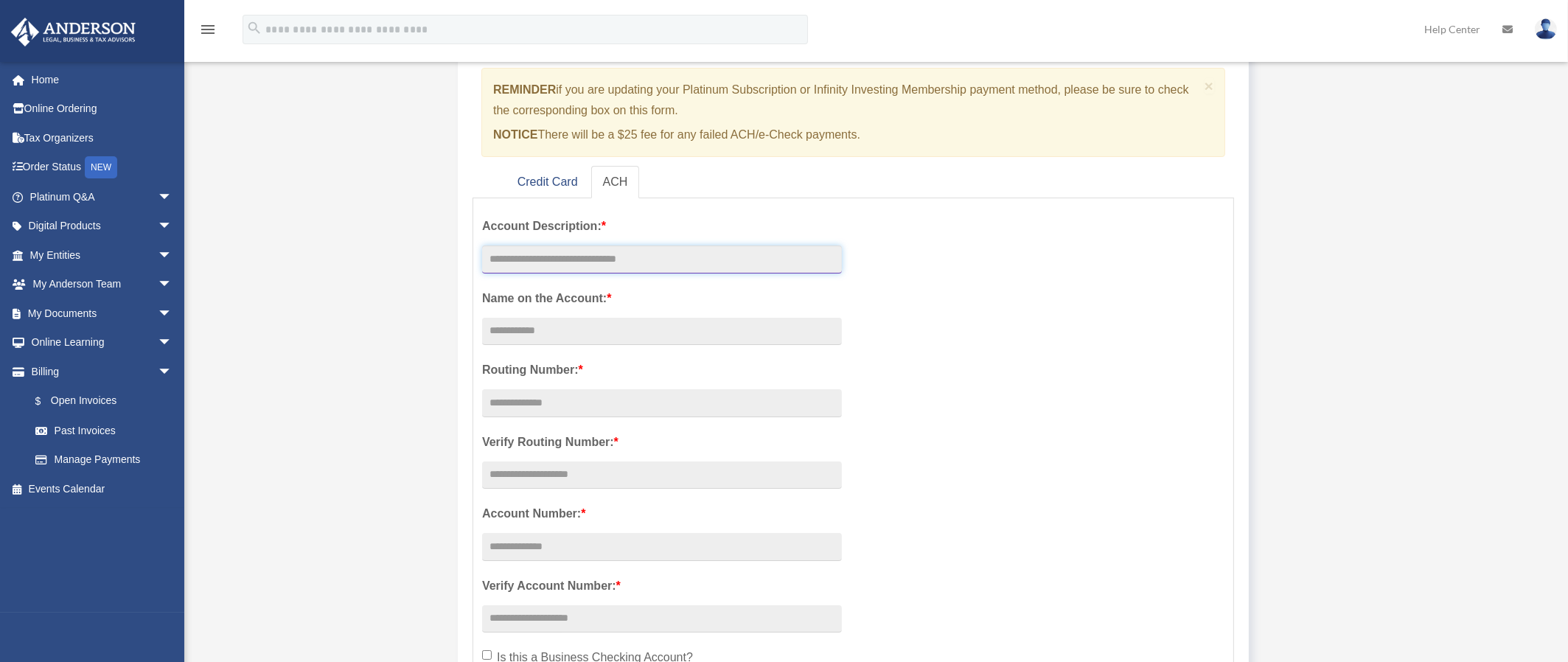
scroll to position [148, 0]
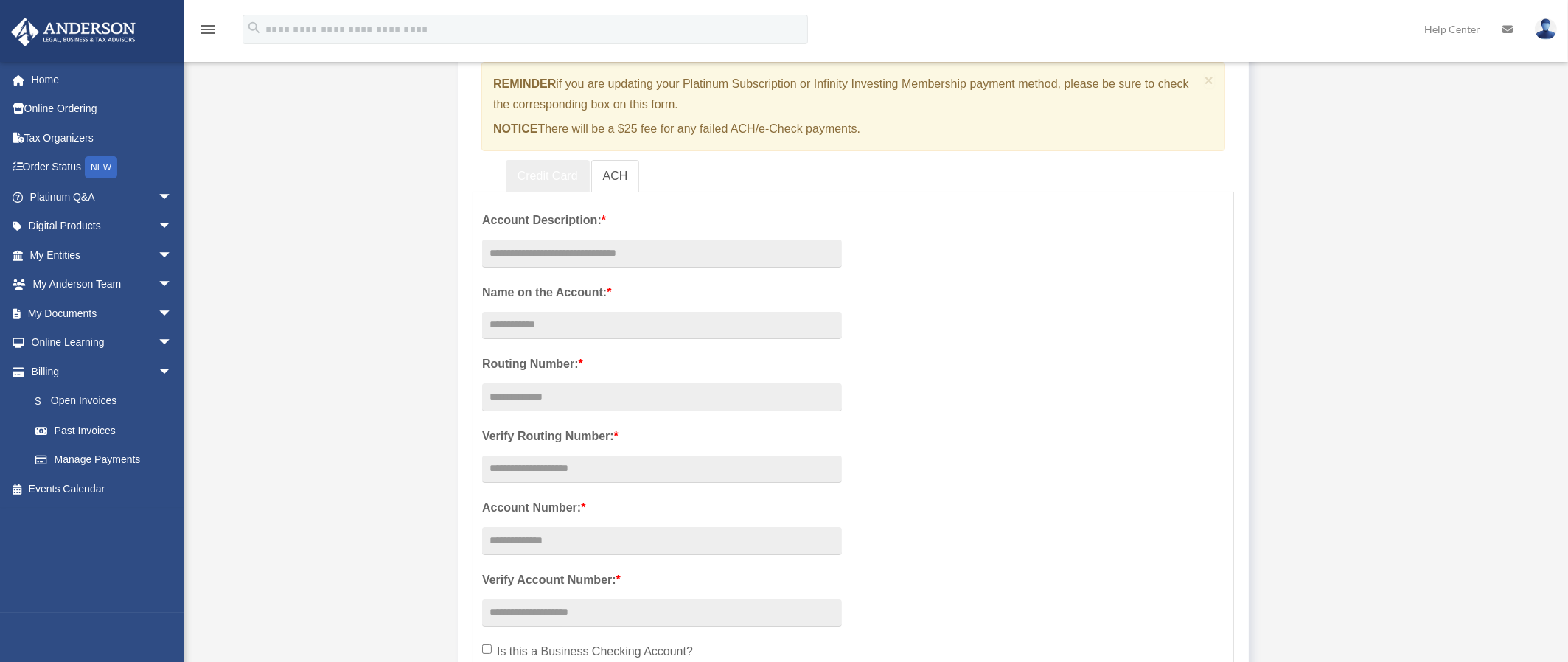
click at [555, 176] on link "Credit Card" at bounding box center [548, 176] width 84 height 33
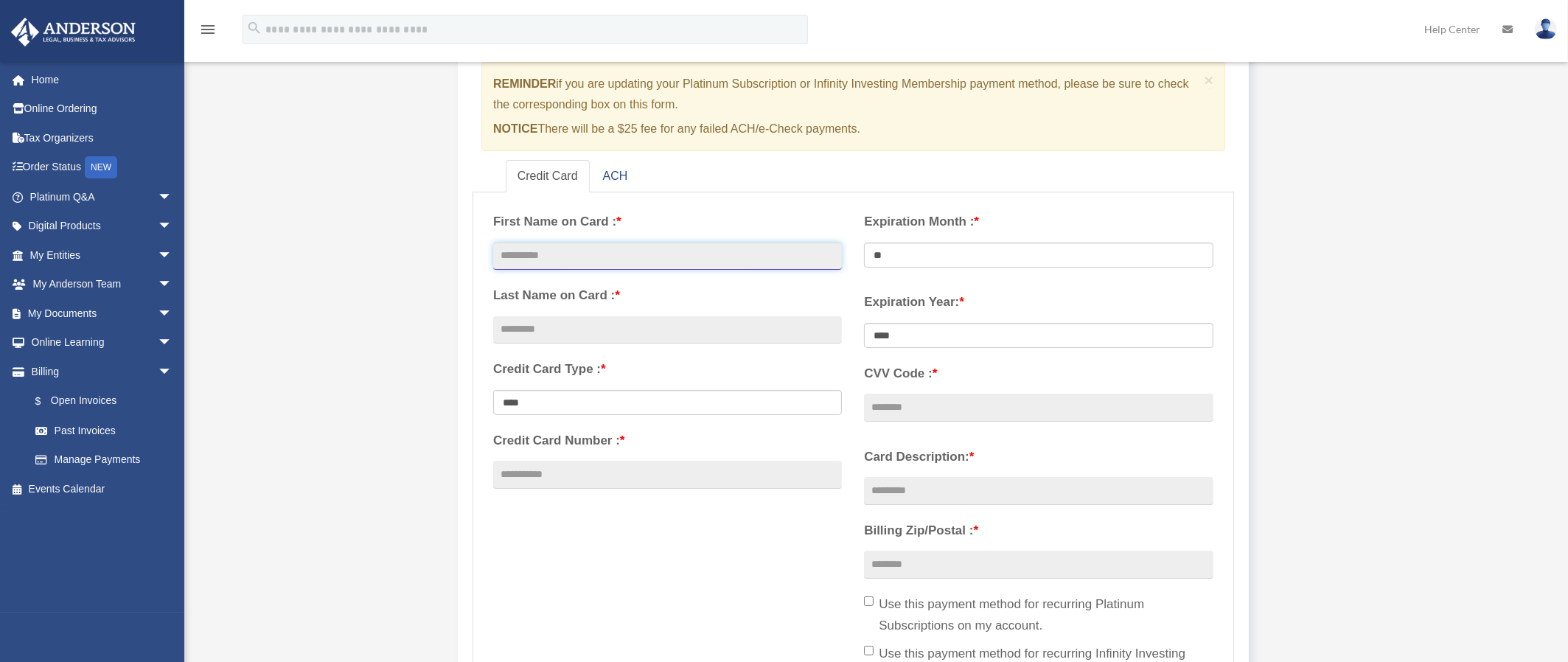
click at [554, 259] on input "text" at bounding box center [667, 256] width 349 height 28
type input "****"
click at [628, 329] on input "text" at bounding box center [667, 329] width 349 height 28
type input "*****"
click at [562, 404] on select "**********" at bounding box center [667, 403] width 349 height 25
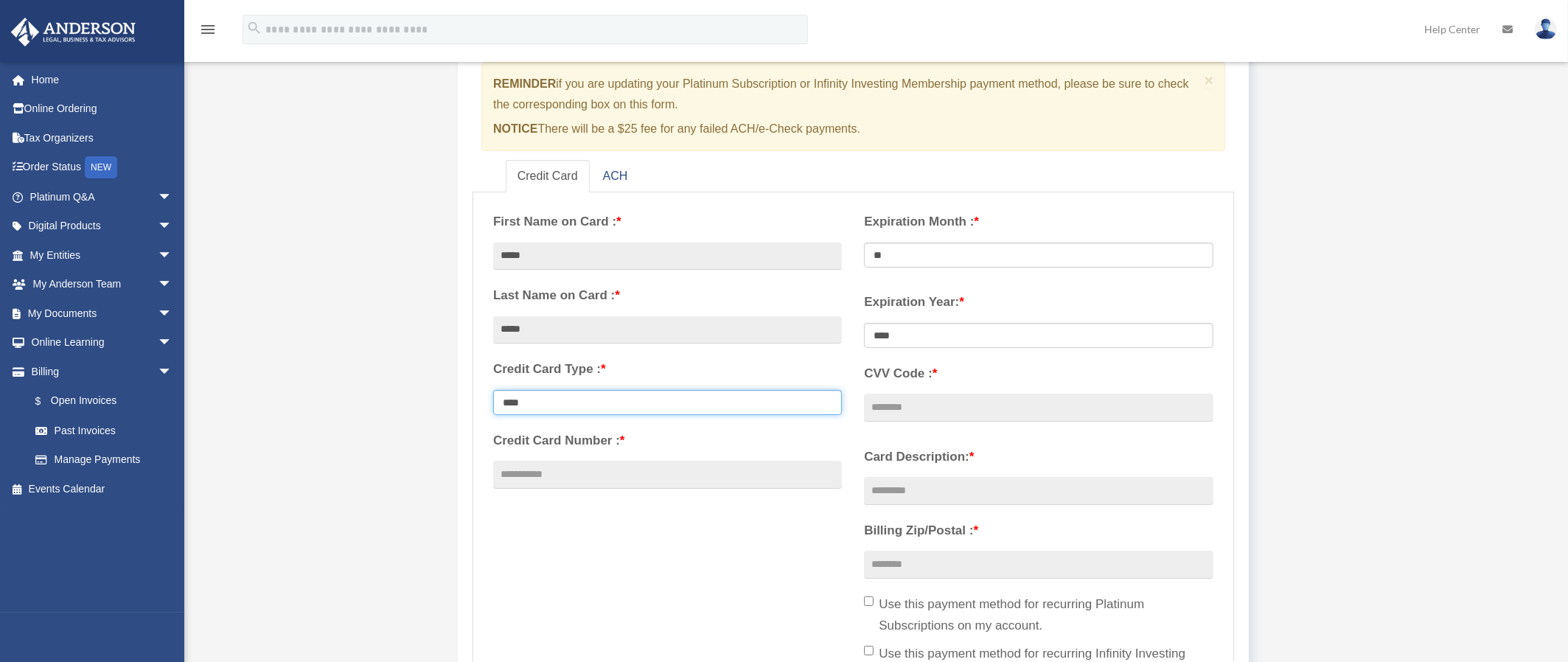
click at [493, 390] on select "**********" at bounding box center [667, 403] width 349 height 25
click at [541, 478] on input "Credit Card Number : *" at bounding box center [667, 475] width 349 height 28
click at [237, 253] on div "Add Card [EMAIL_ADDRESS][DOMAIN_NAME] Sign Out [EMAIL_ADDRESS][DOMAIN_NAME] Hom…" at bounding box center [784, 499] width 1568 height 1168
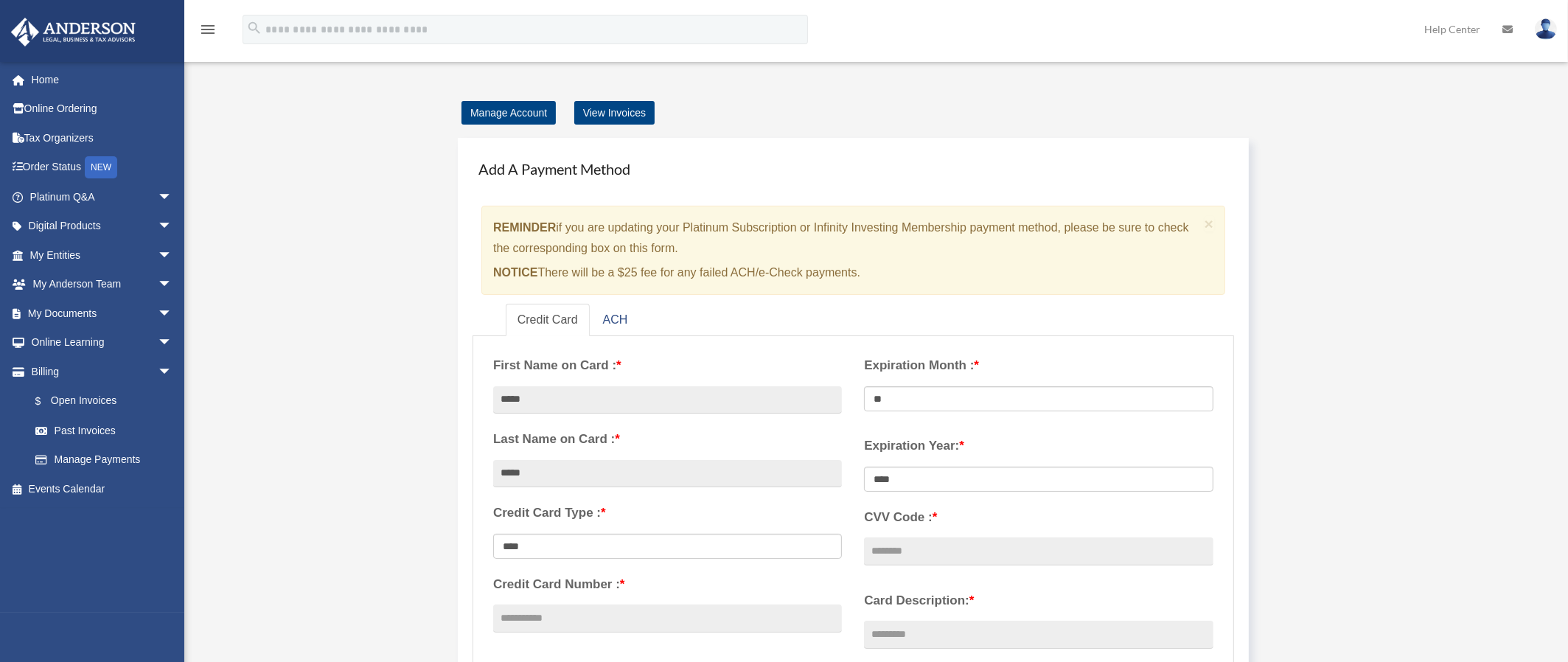
scroll to position [0, 0]
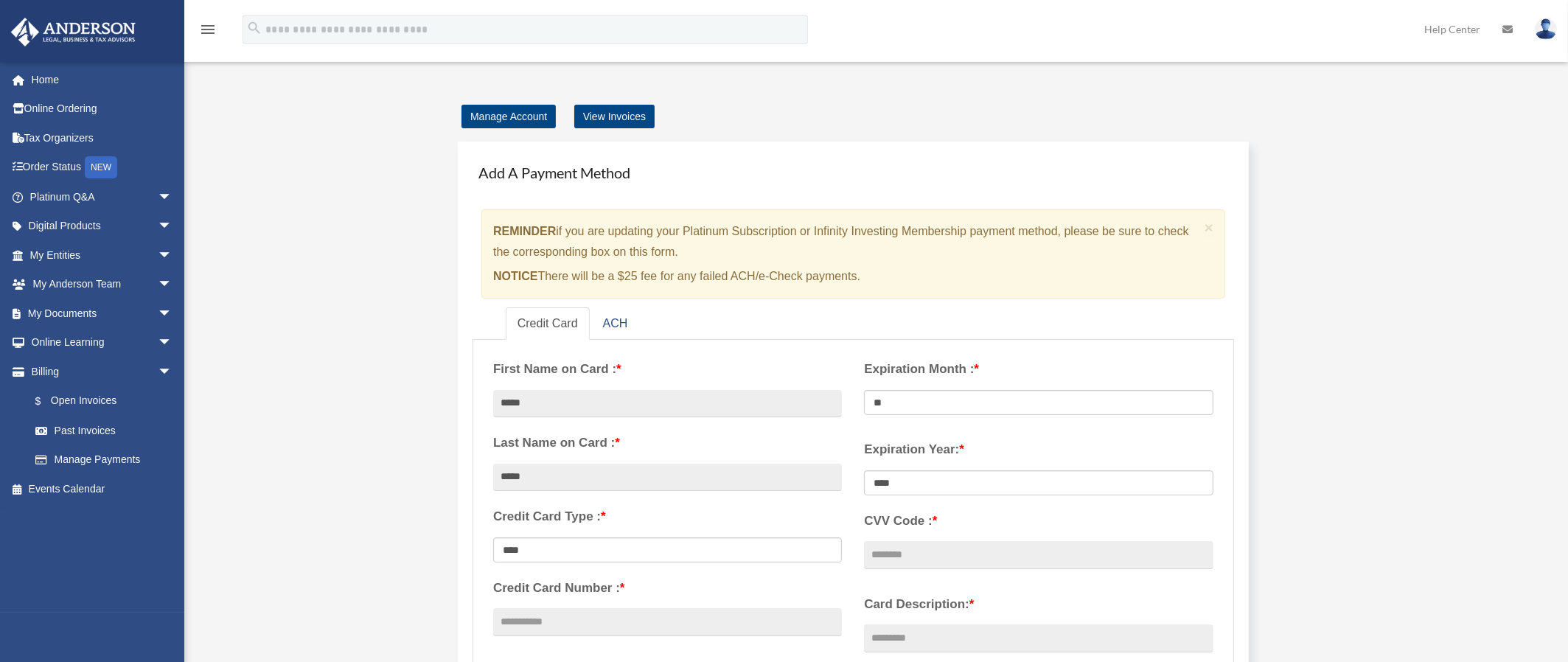
click at [339, 220] on div "Manage Account View Invoices Add A Payment Method × REMINDER if you are updatin…" at bounding box center [874, 659] width 1124 height 1107
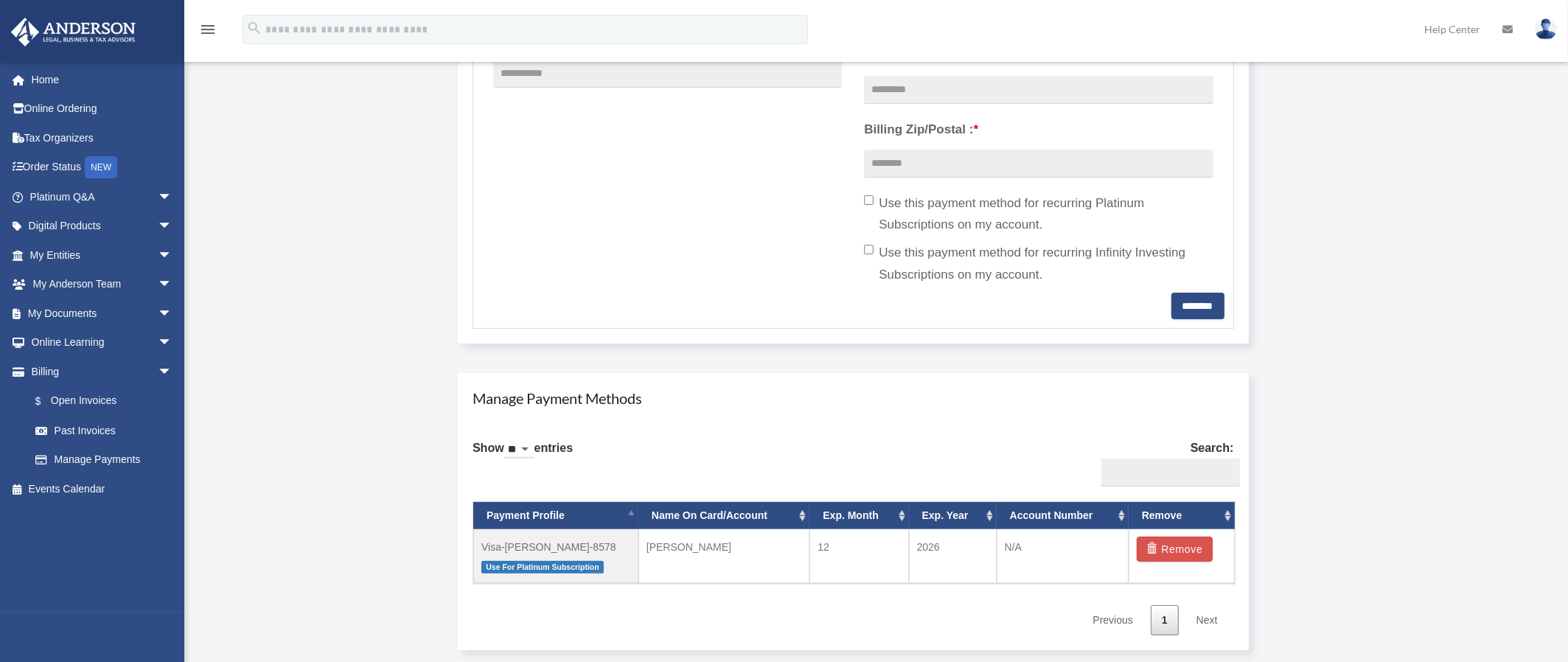
scroll to position [589, 0]
